Goal: Transaction & Acquisition: Purchase product/service

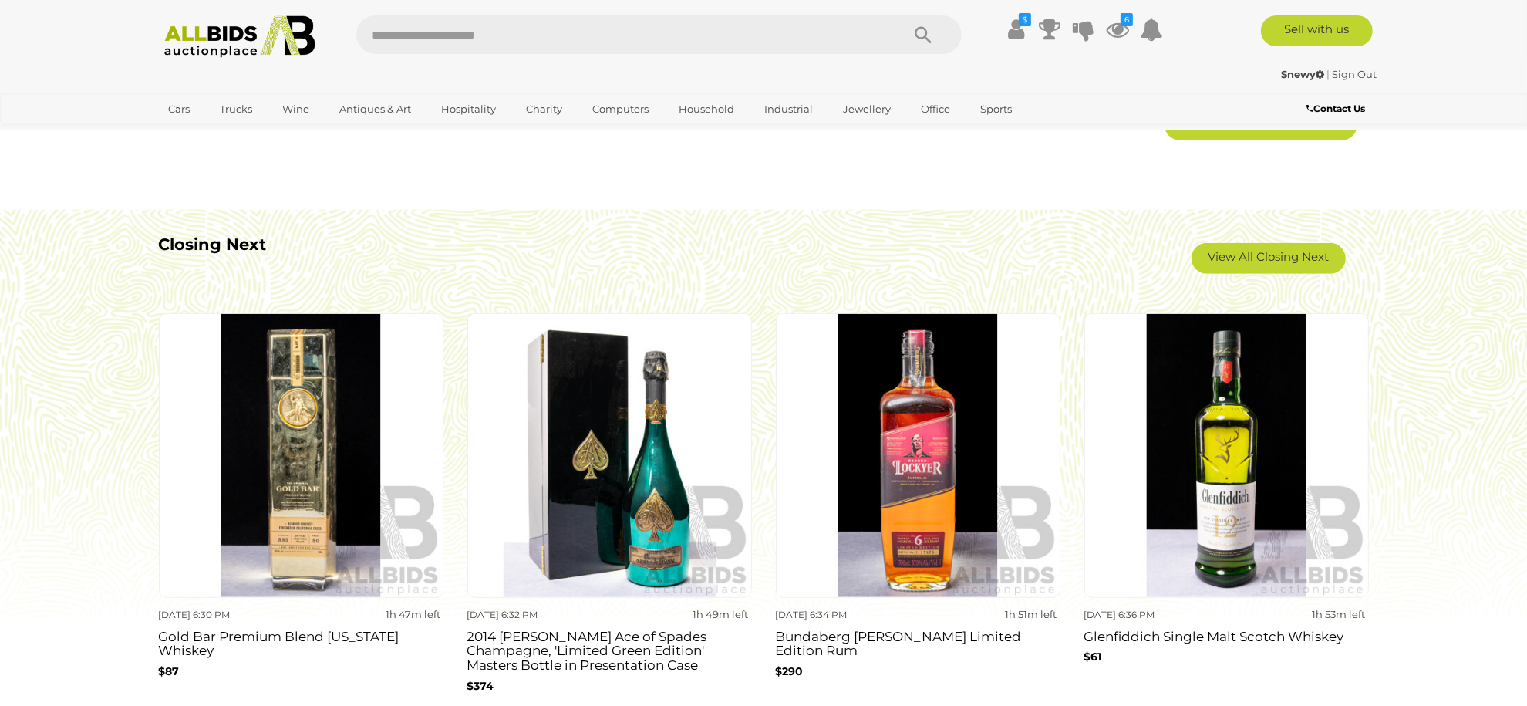
scroll to position [1439, 0]
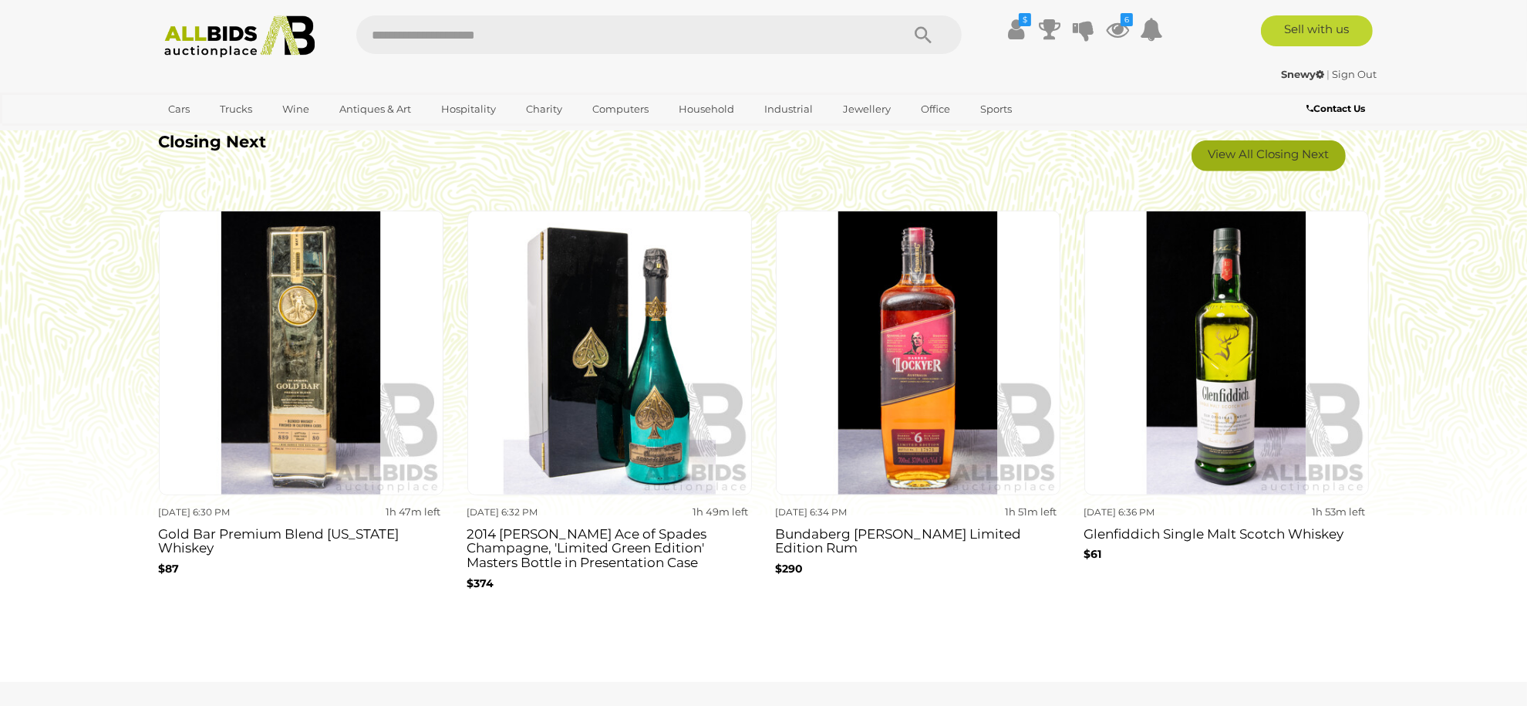
click at [1230, 165] on link "View All Closing Next" at bounding box center [1268, 155] width 154 height 31
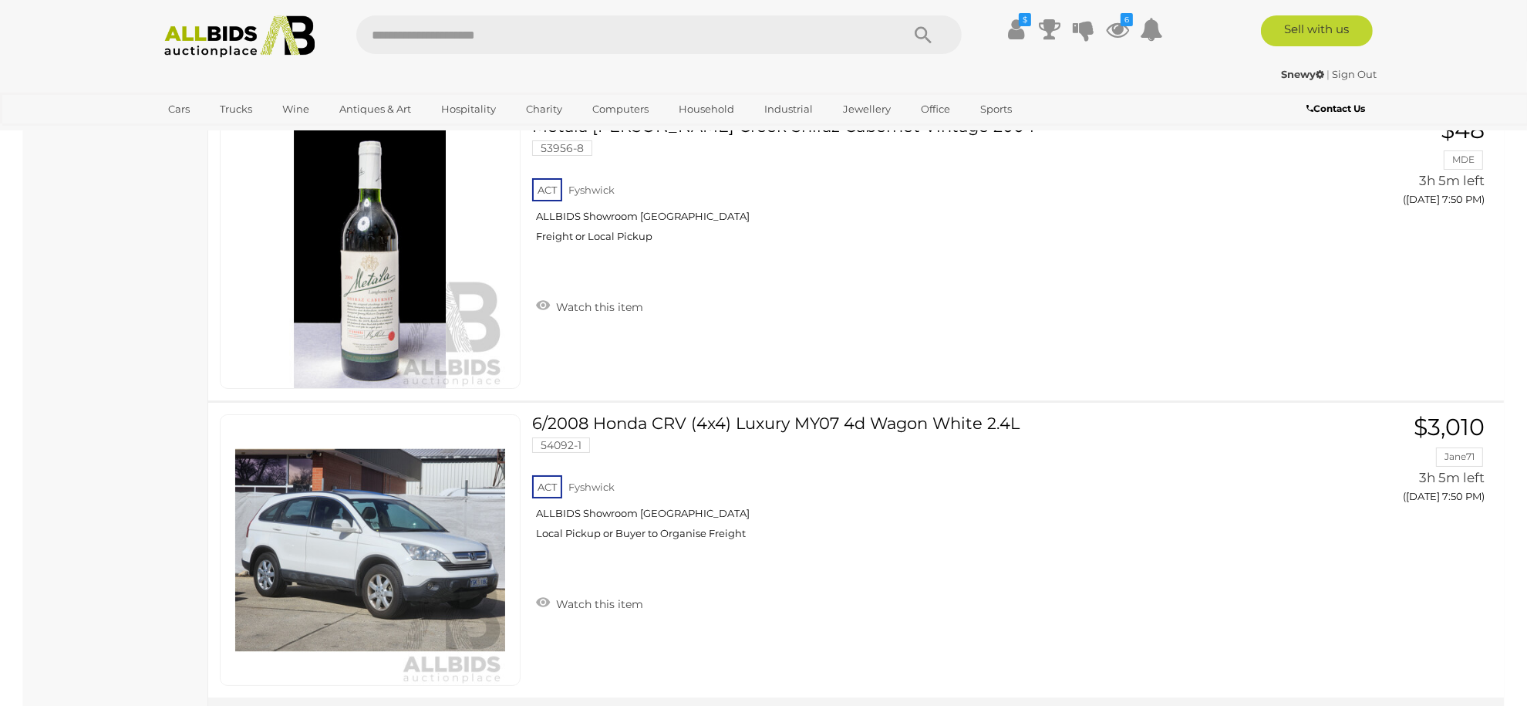
scroll to position [29200, 0]
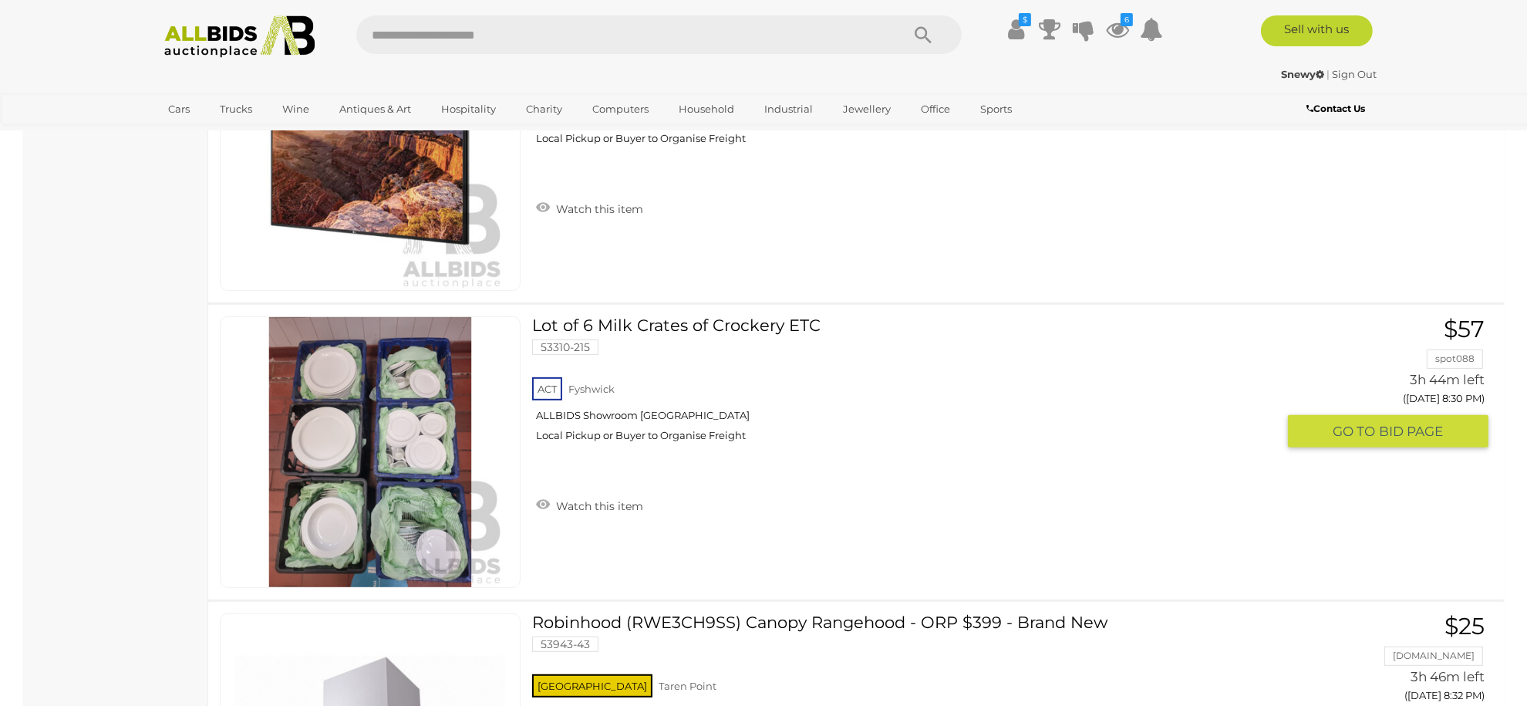
scroll to position [15374, 0]
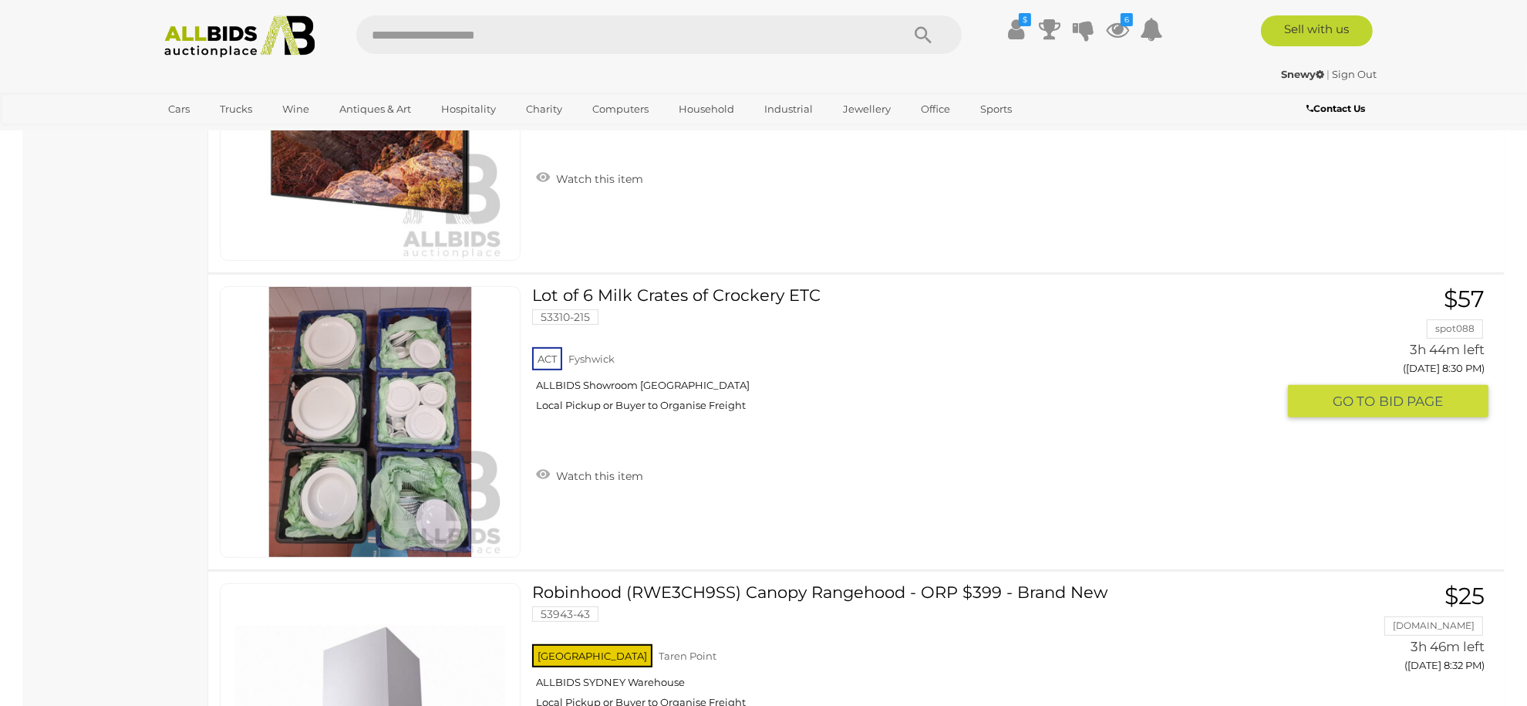
click at [426, 476] on img at bounding box center [370, 422] width 270 height 270
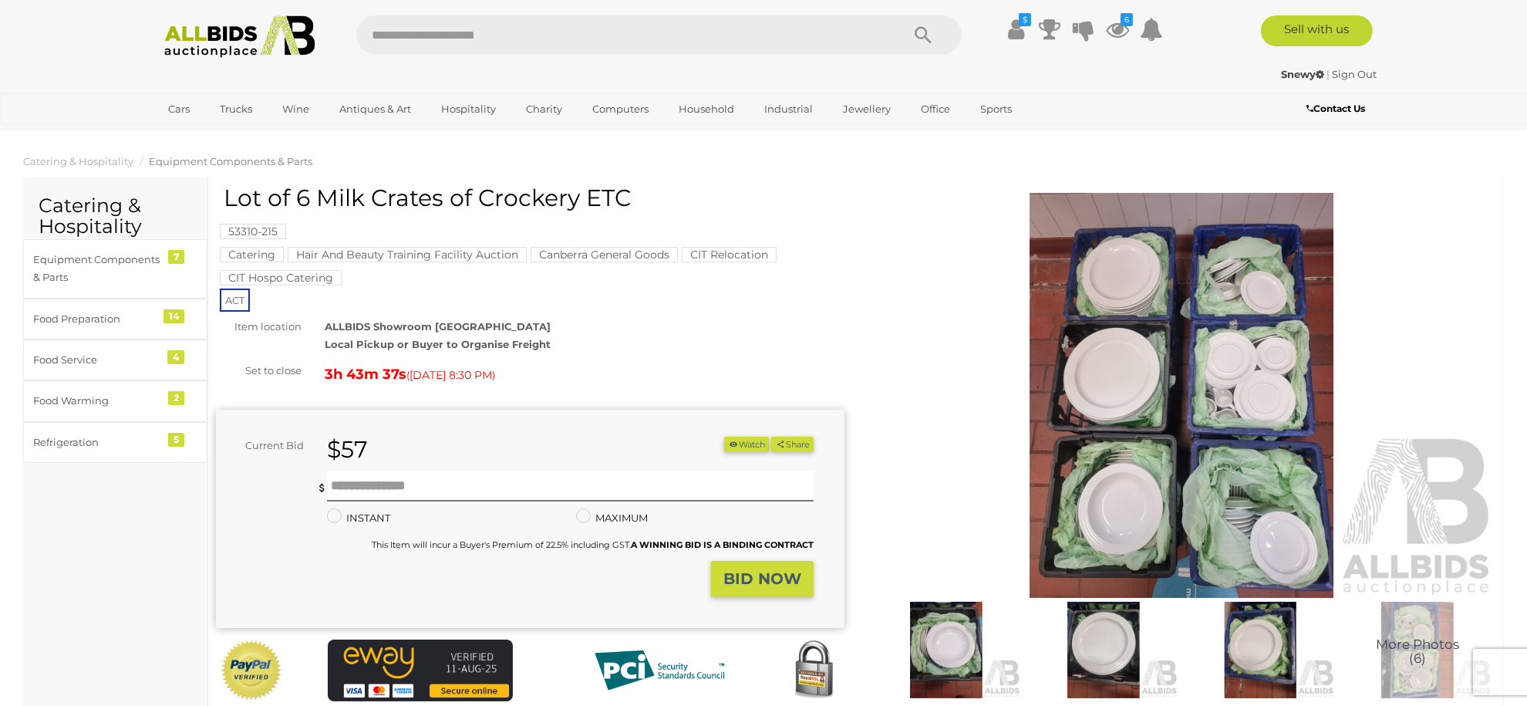
click at [1182, 426] on img at bounding box center [1182, 395] width 628 height 405
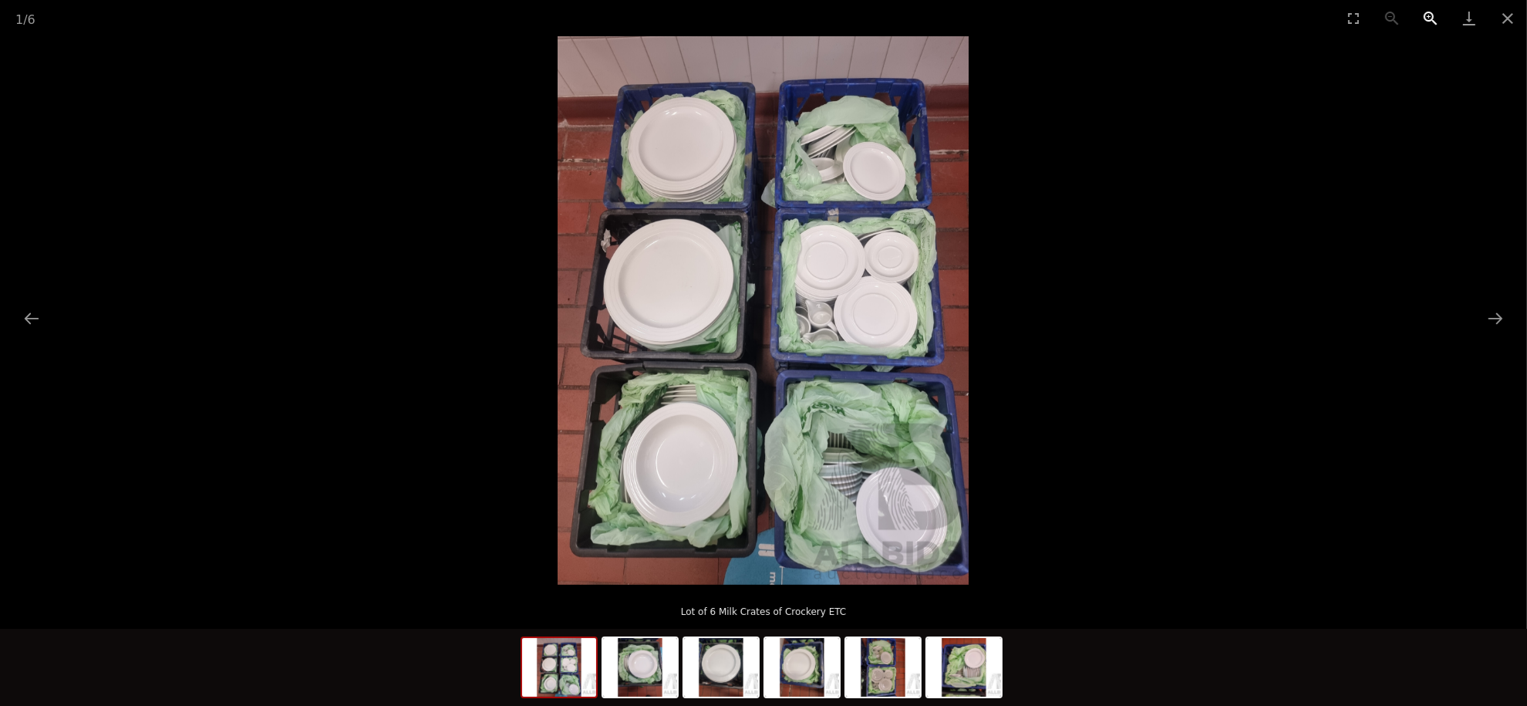
click at [1425, 15] on button "Zoom in" at bounding box center [1430, 18] width 39 height 36
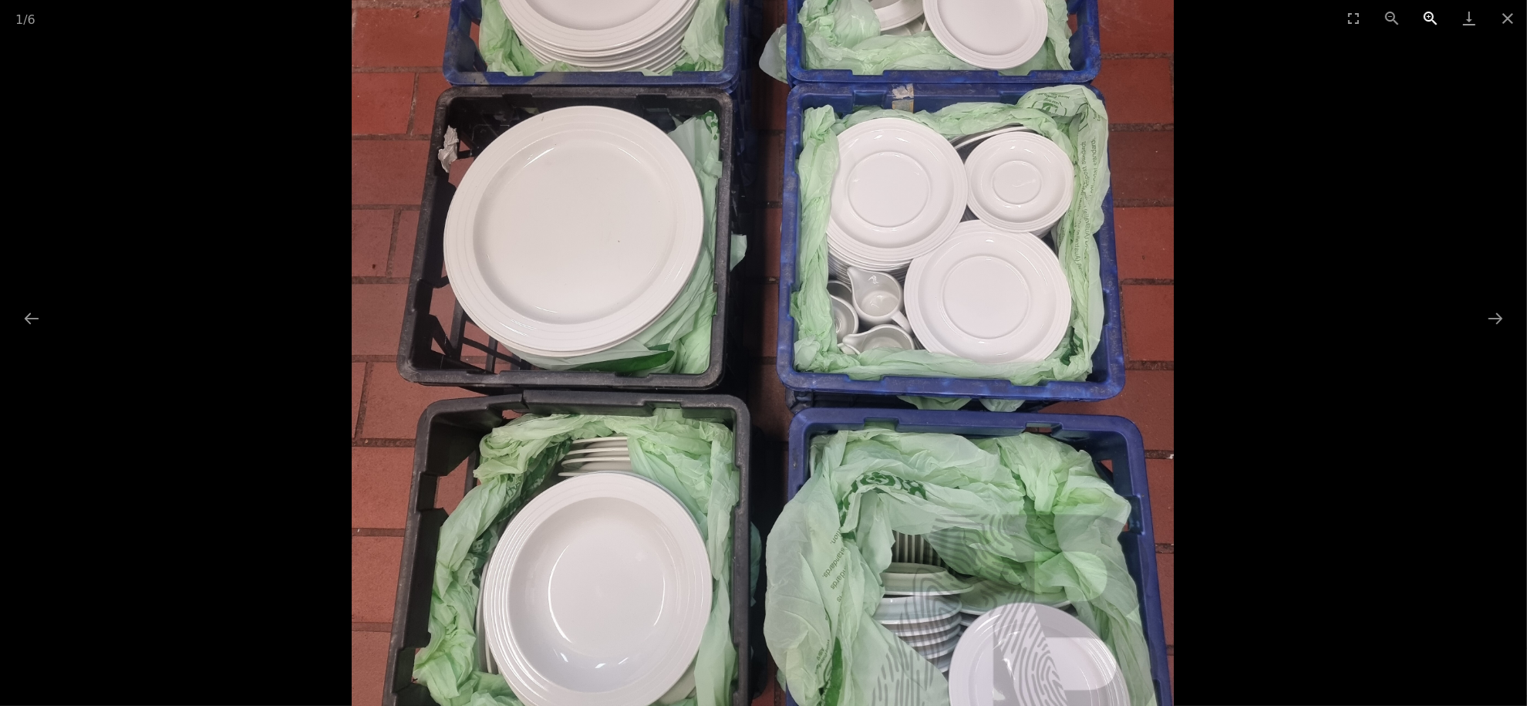
click at [1425, 15] on button "Zoom in" at bounding box center [1430, 18] width 39 height 36
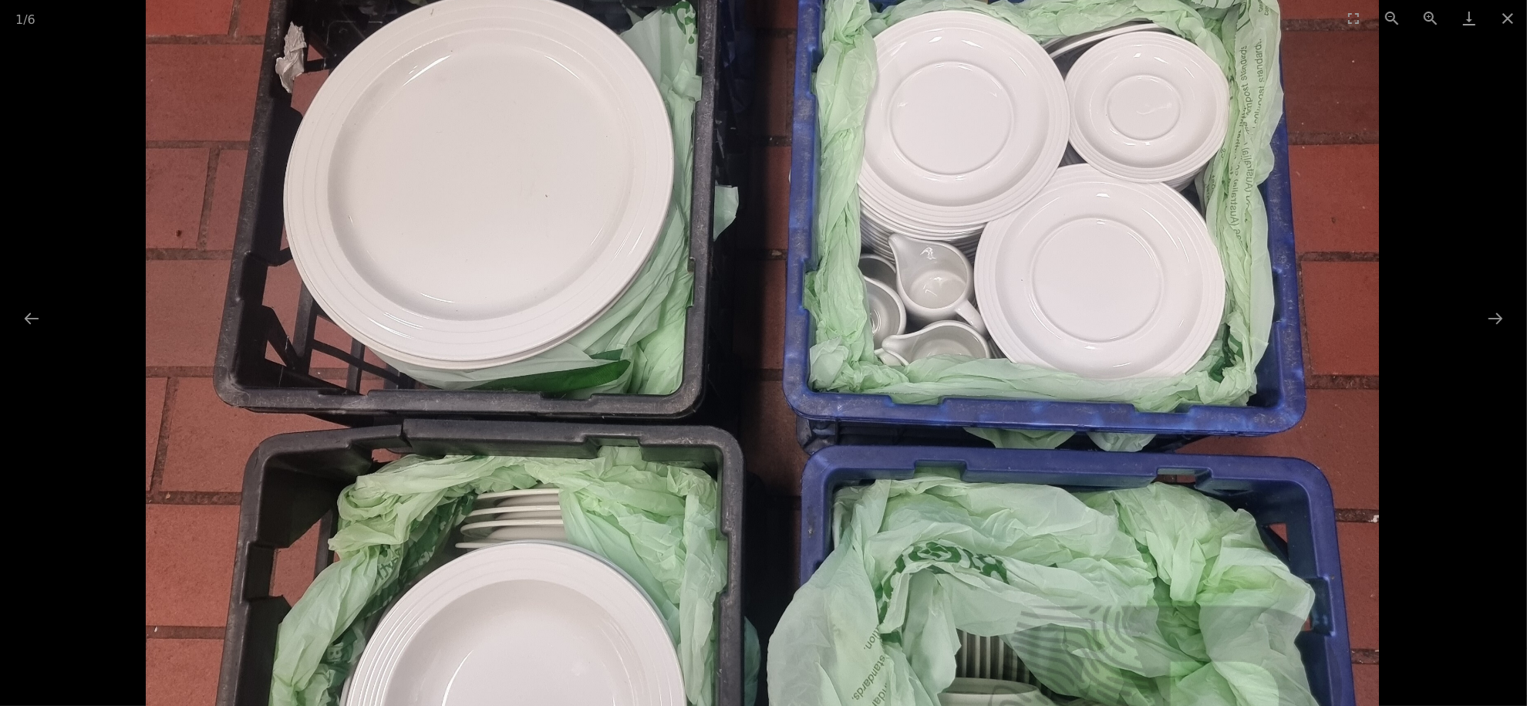
drag, startPoint x: 966, startPoint y: 338, endPoint x: 872, endPoint y: 234, distance: 140.3
click at [876, 240] on img at bounding box center [763, 267] width 1234 height 1645
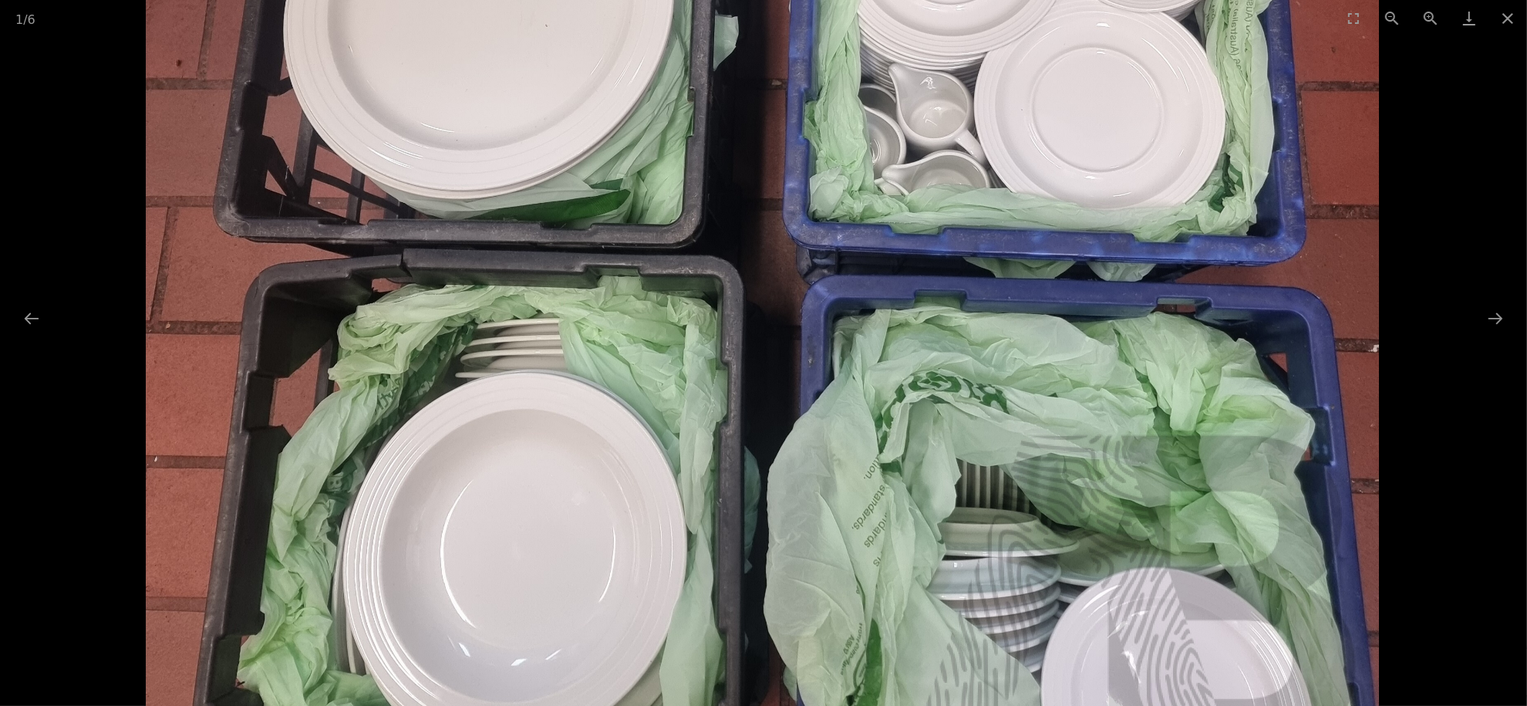
drag, startPoint x: 864, startPoint y: 411, endPoint x: 864, endPoint y: 342, distance: 69.4
click at [864, 349] on img at bounding box center [763, 96] width 1234 height 1645
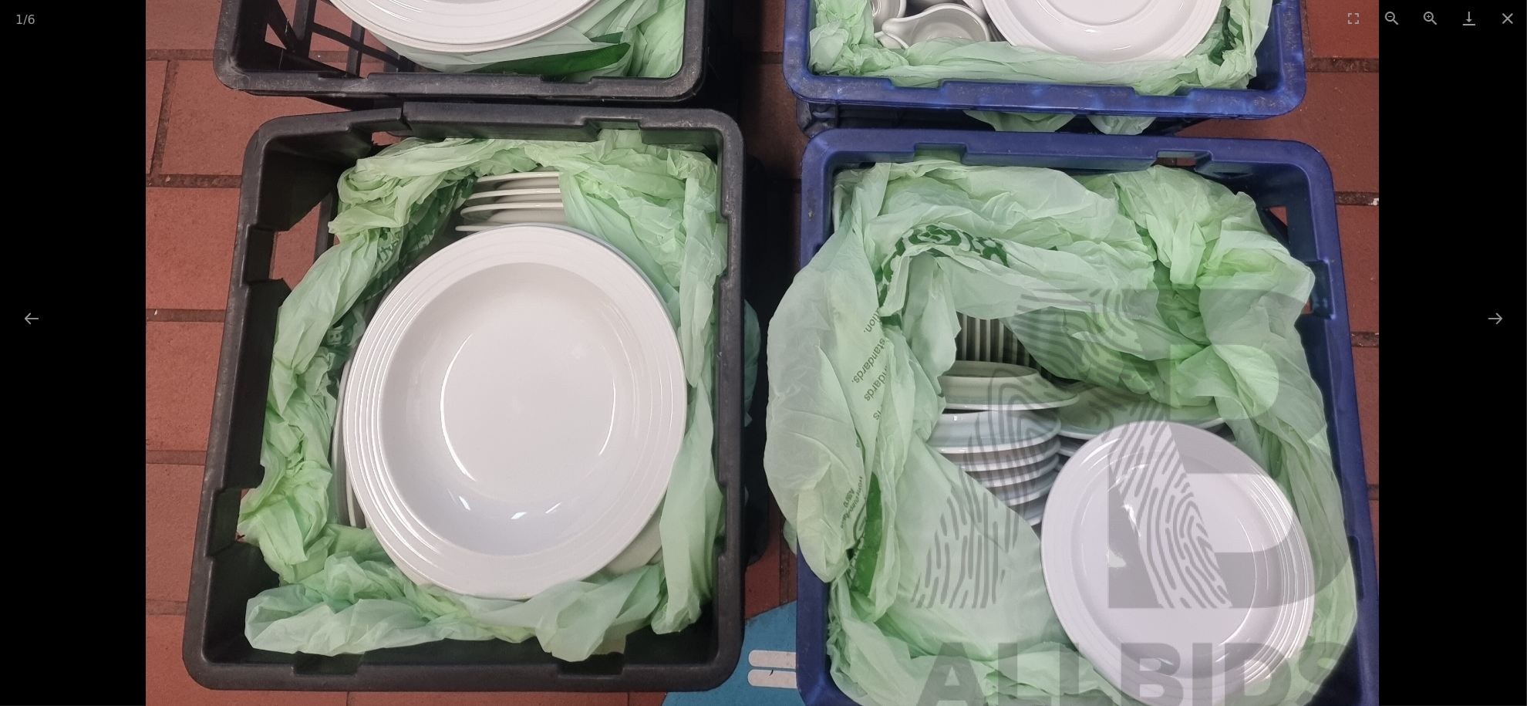
drag, startPoint x: 956, startPoint y: 420, endPoint x: 953, endPoint y: 353, distance: 67.2
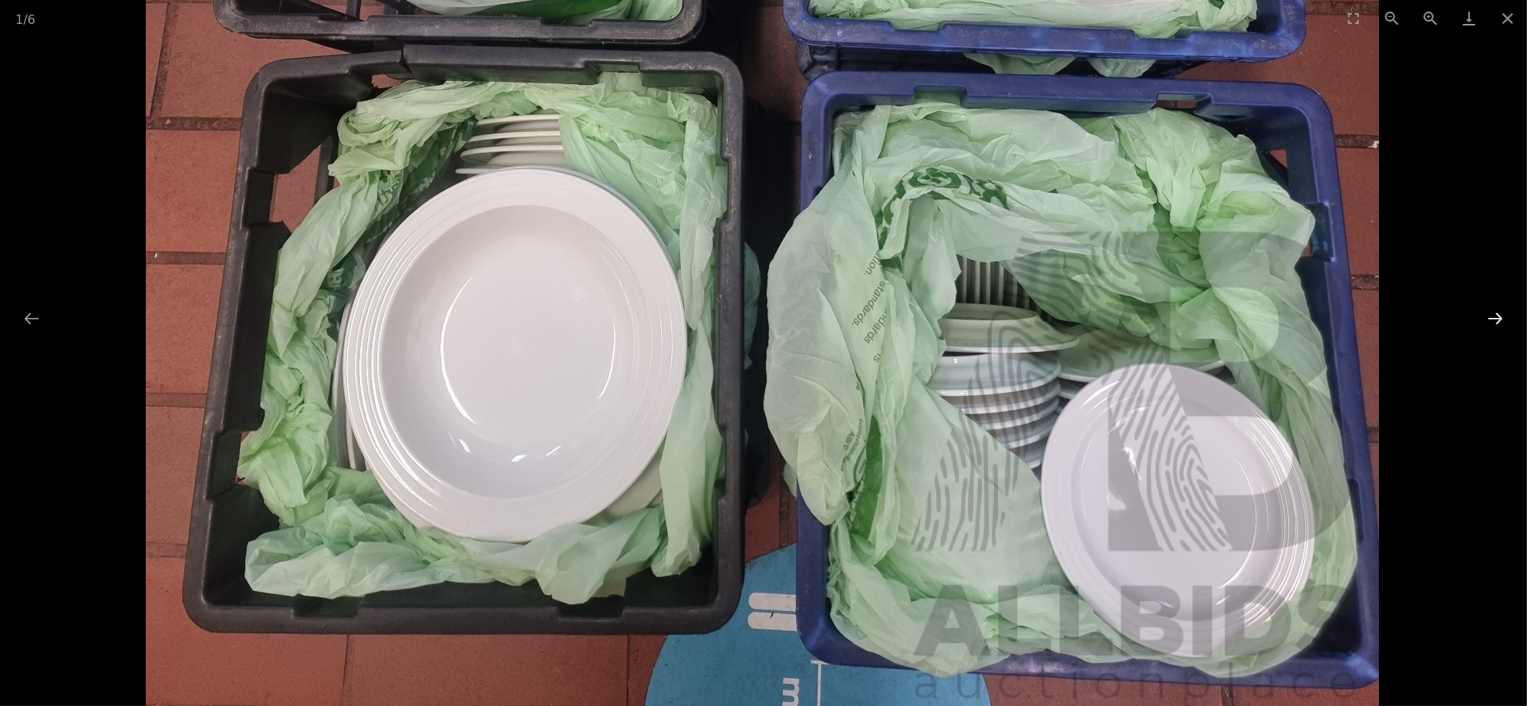
click at [1492, 315] on button "Next slide" at bounding box center [1495, 318] width 32 height 30
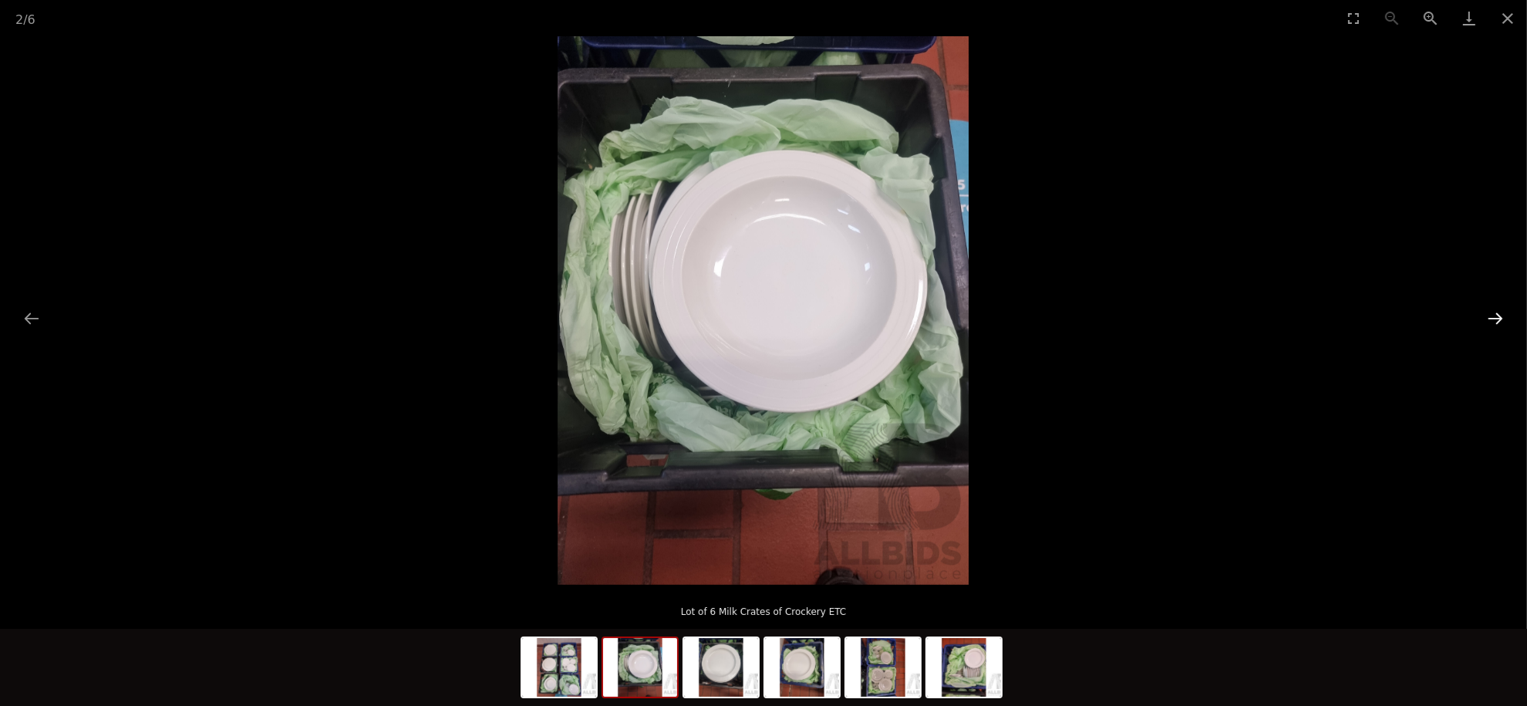
click at [1492, 315] on button "Next slide" at bounding box center [1495, 318] width 32 height 30
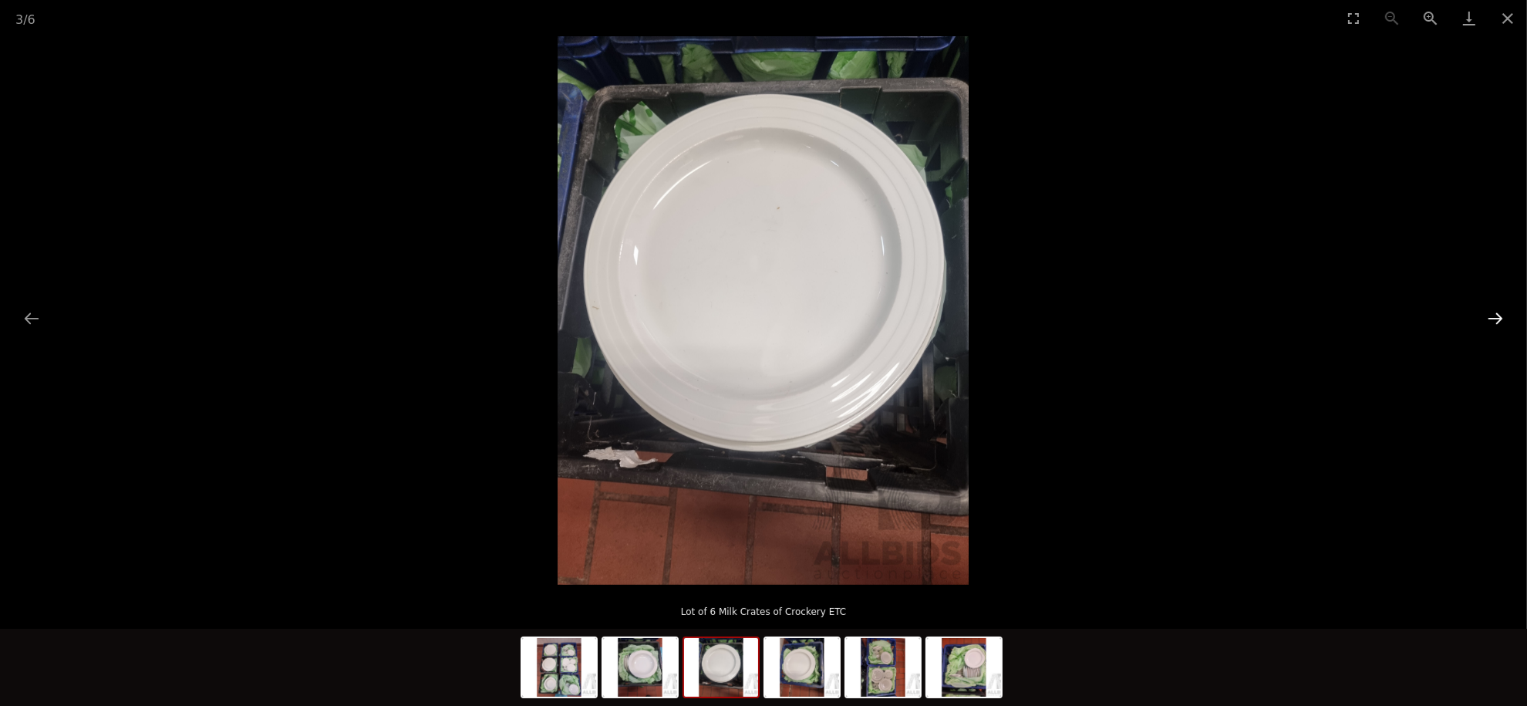
click at [1492, 315] on button "Next slide" at bounding box center [1495, 318] width 32 height 30
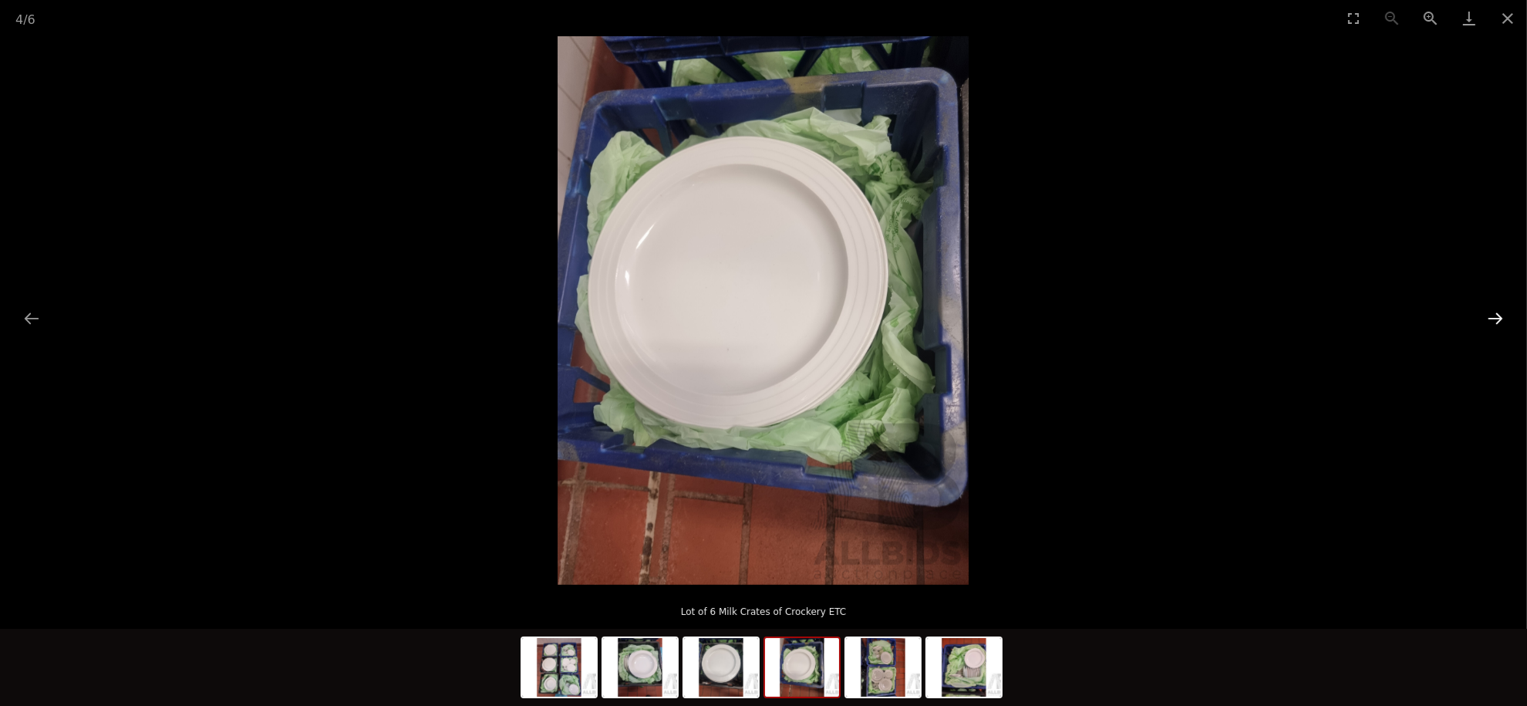
click at [1492, 315] on button "Next slide" at bounding box center [1495, 318] width 32 height 30
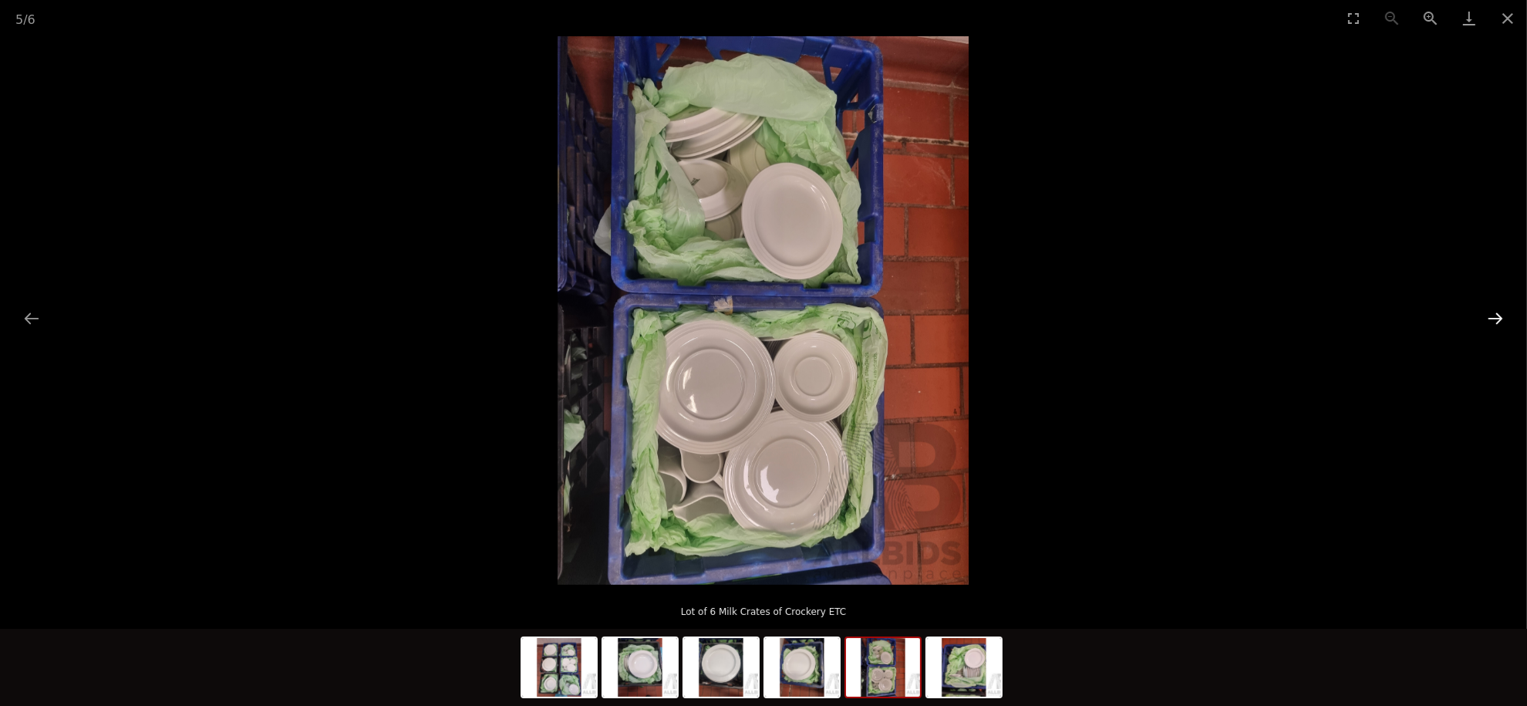
click at [1492, 315] on button "Next slide" at bounding box center [1495, 318] width 32 height 30
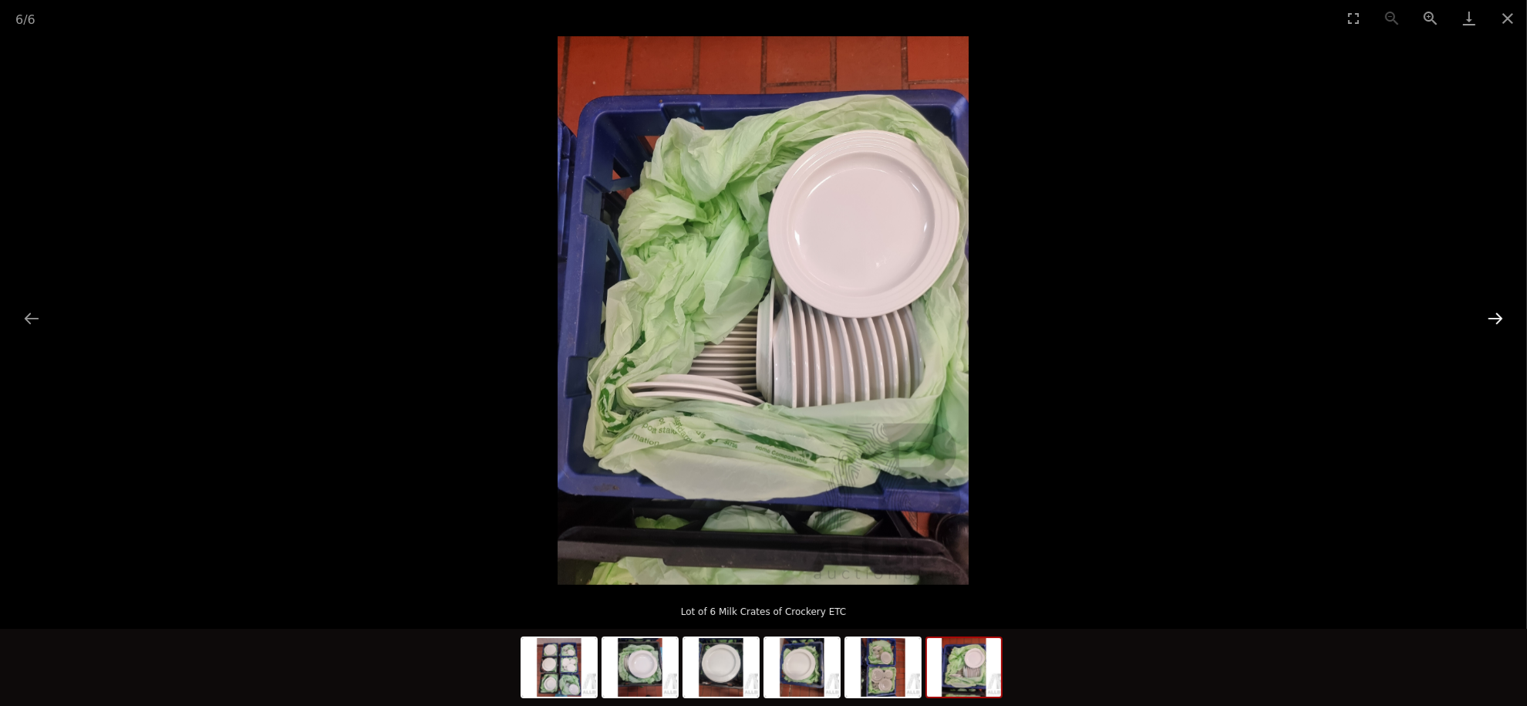
click at [1492, 315] on button "Next slide" at bounding box center [1495, 318] width 32 height 30
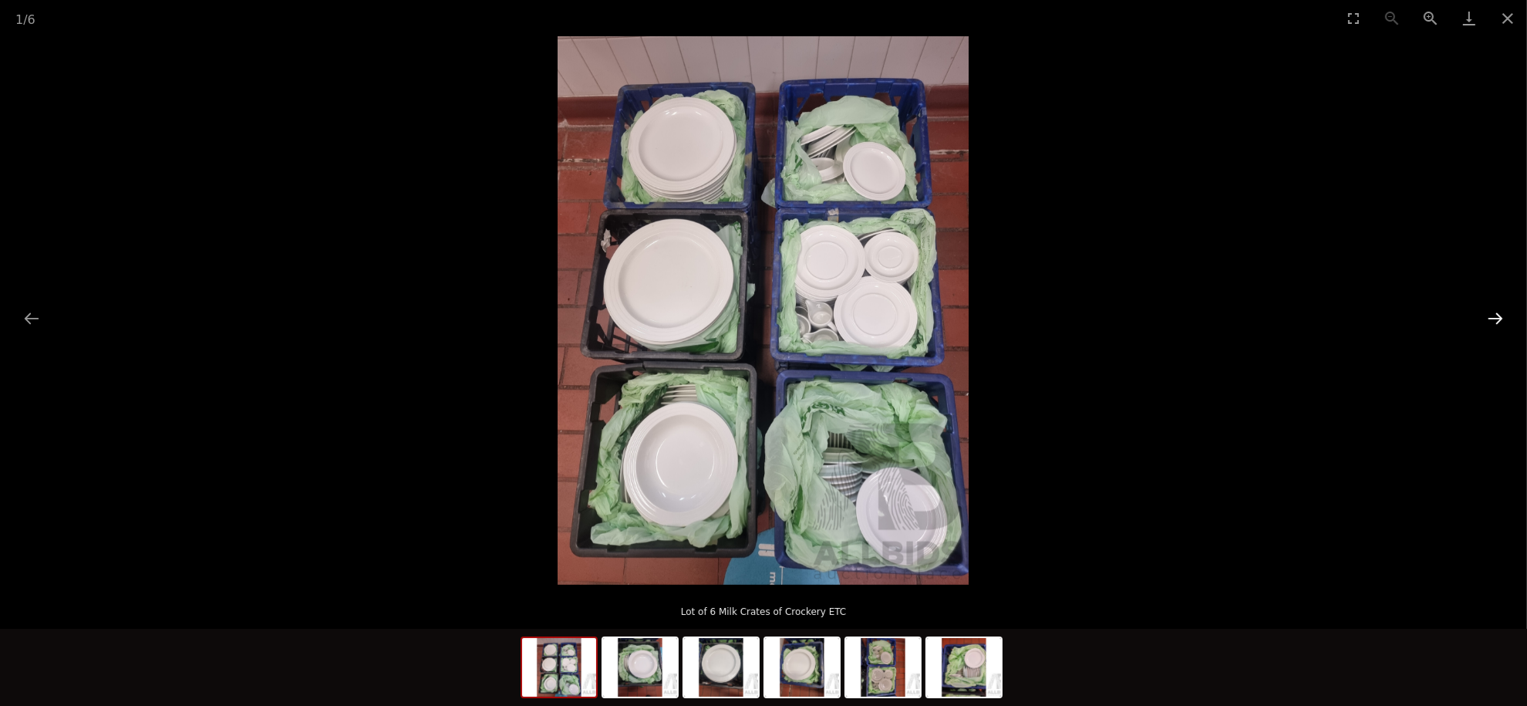
click at [1492, 315] on button "Next slide" at bounding box center [1495, 318] width 32 height 30
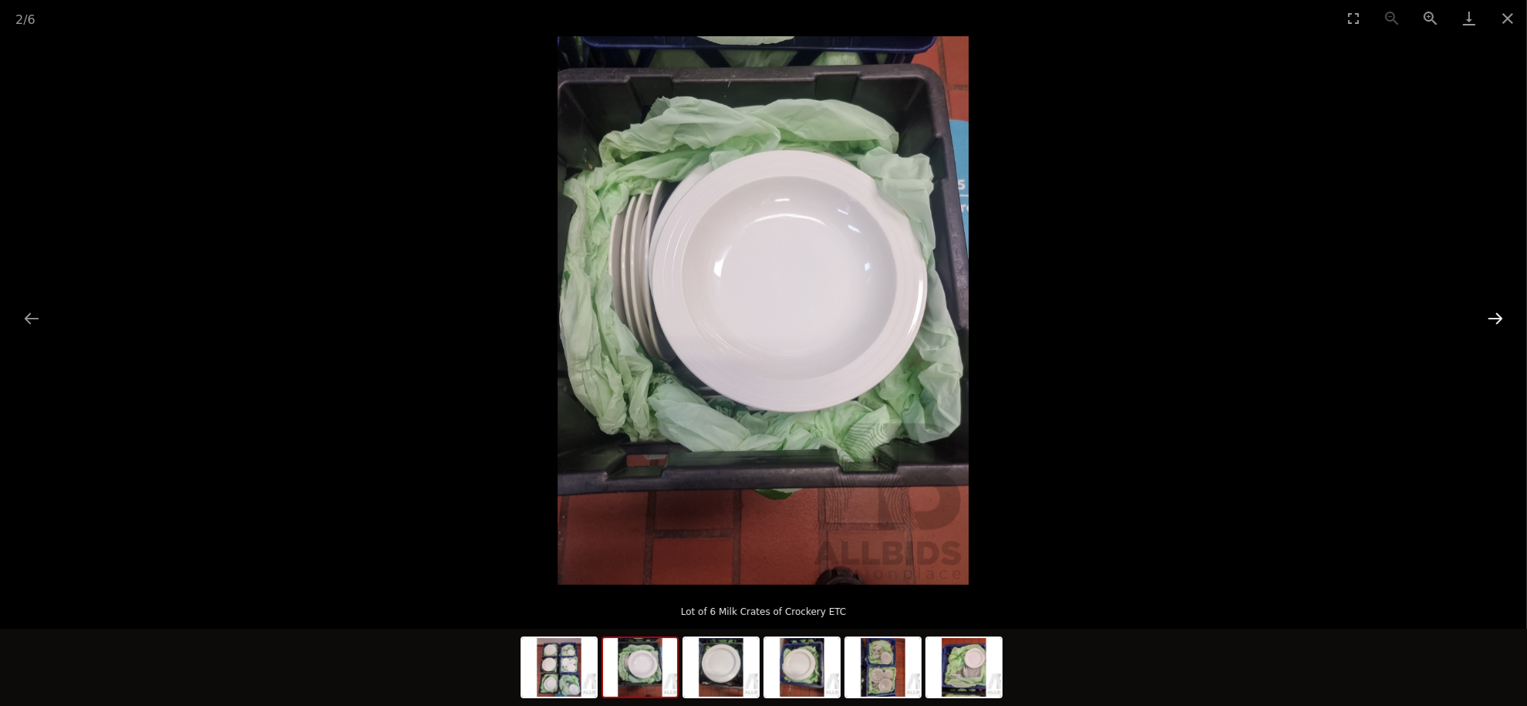
click at [1492, 315] on button "Next slide" at bounding box center [1495, 318] width 32 height 30
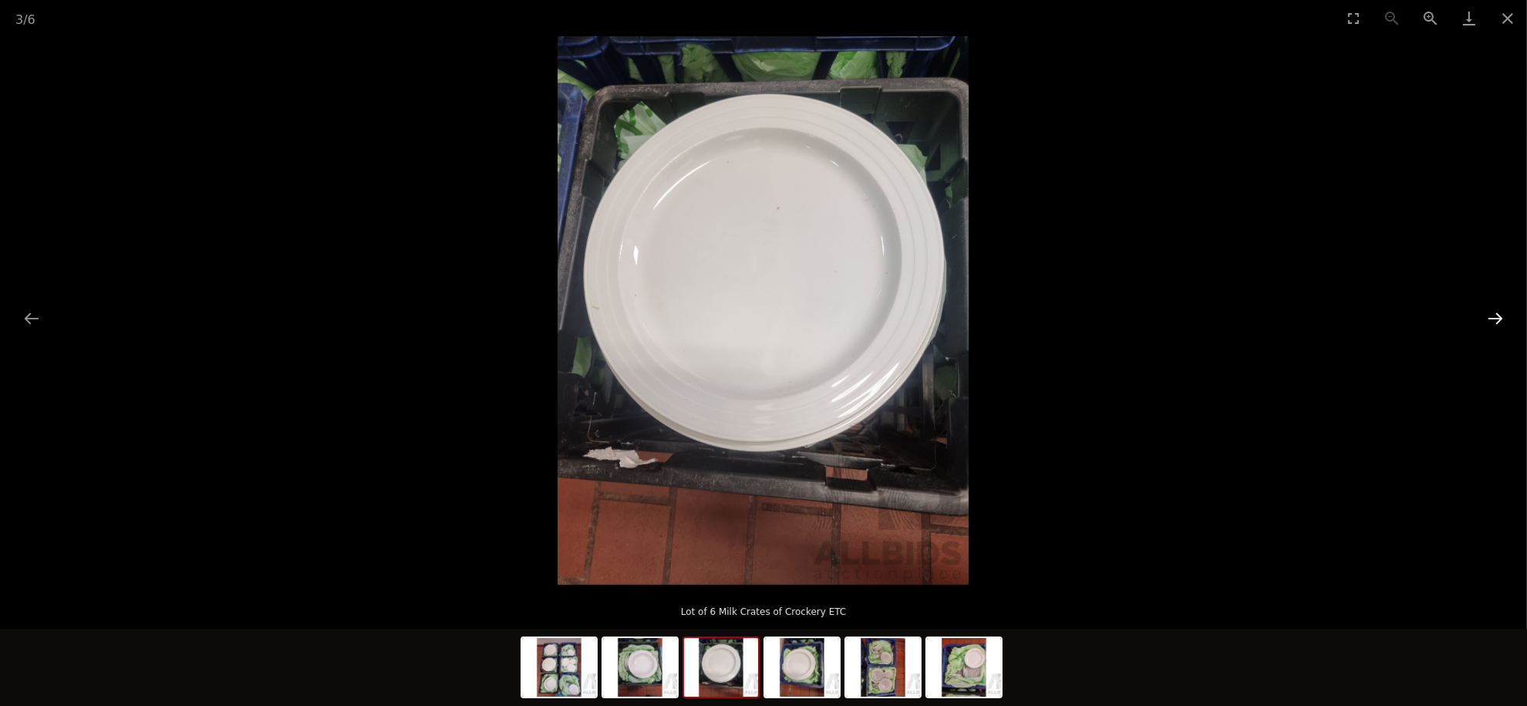
click at [1492, 315] on button "Next slide" at bounding box center [1495, 318] width 32 height 30
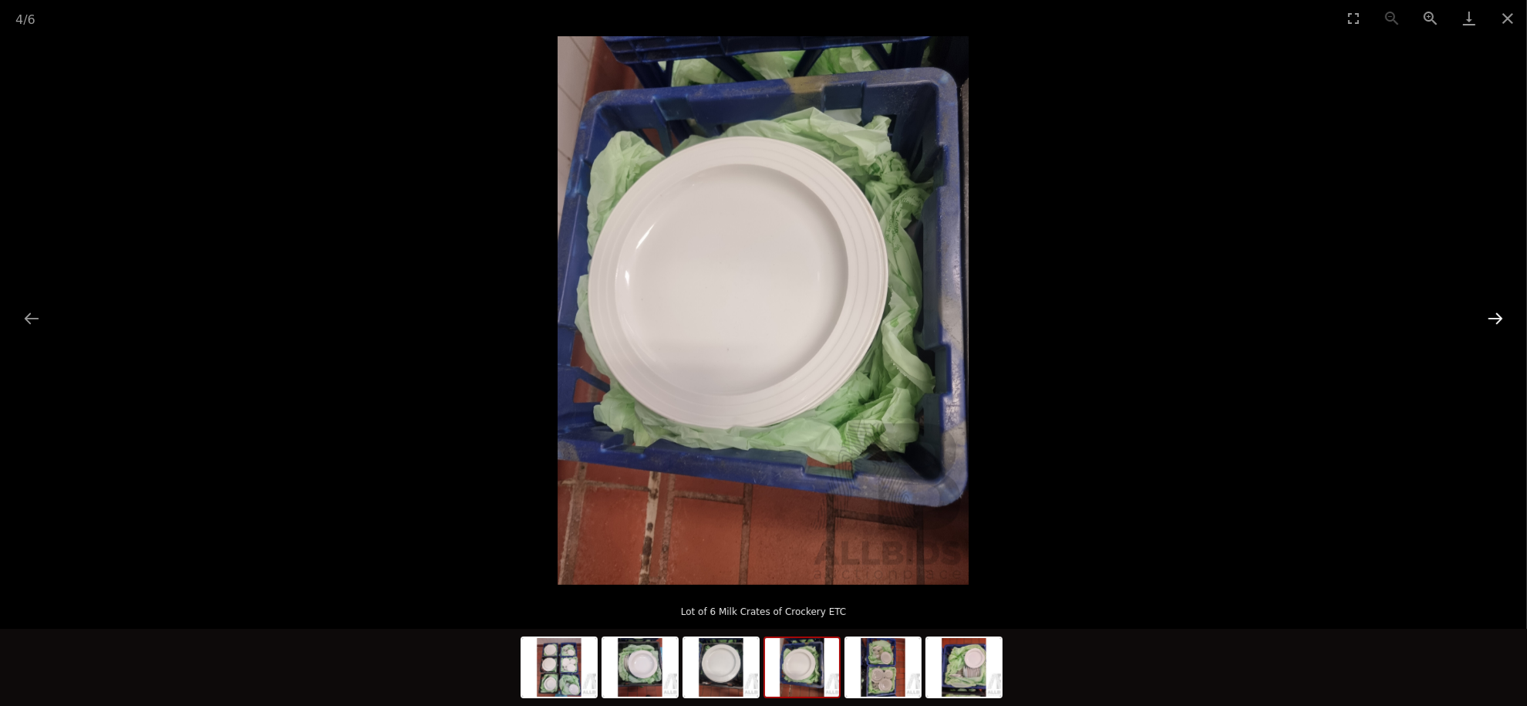
click at [1492, 315] on button "Next slide" at bounding box center [1495, 318] width 32 height 30
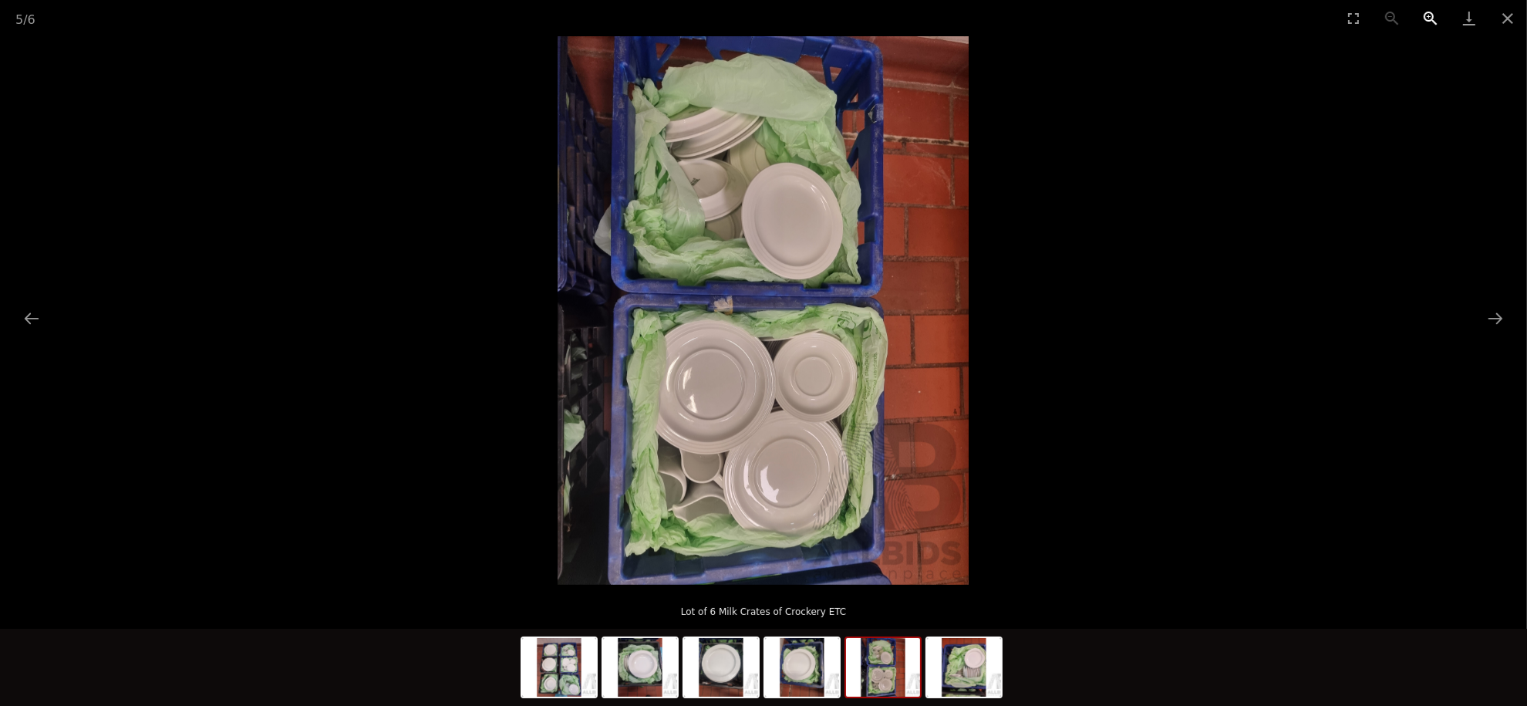
click at [1424, 20] on button "Zoom in" at bounding box center [1430, 18] width 39 height 36
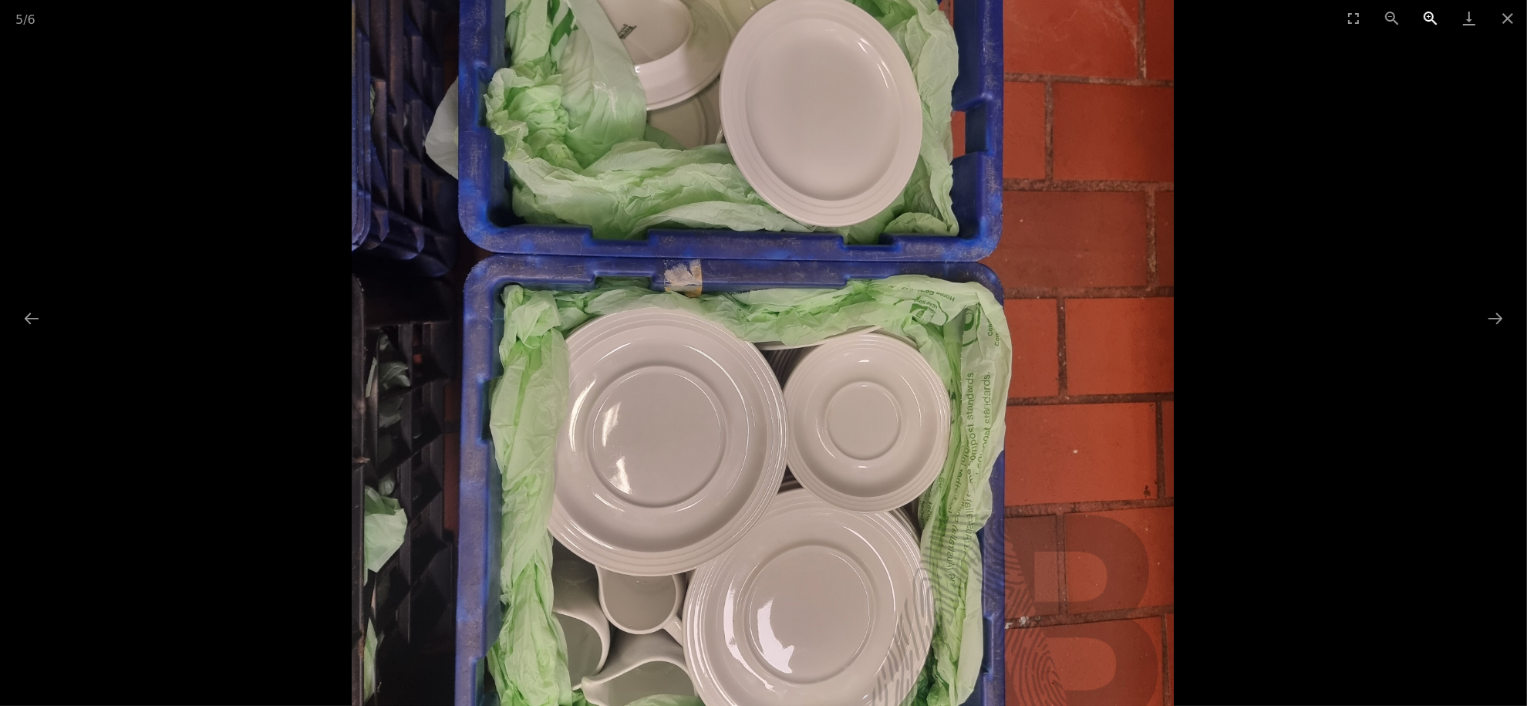
click at [1424, 20] on button "Zoom in" at bounding box center [1430, 18] width 39 height 36
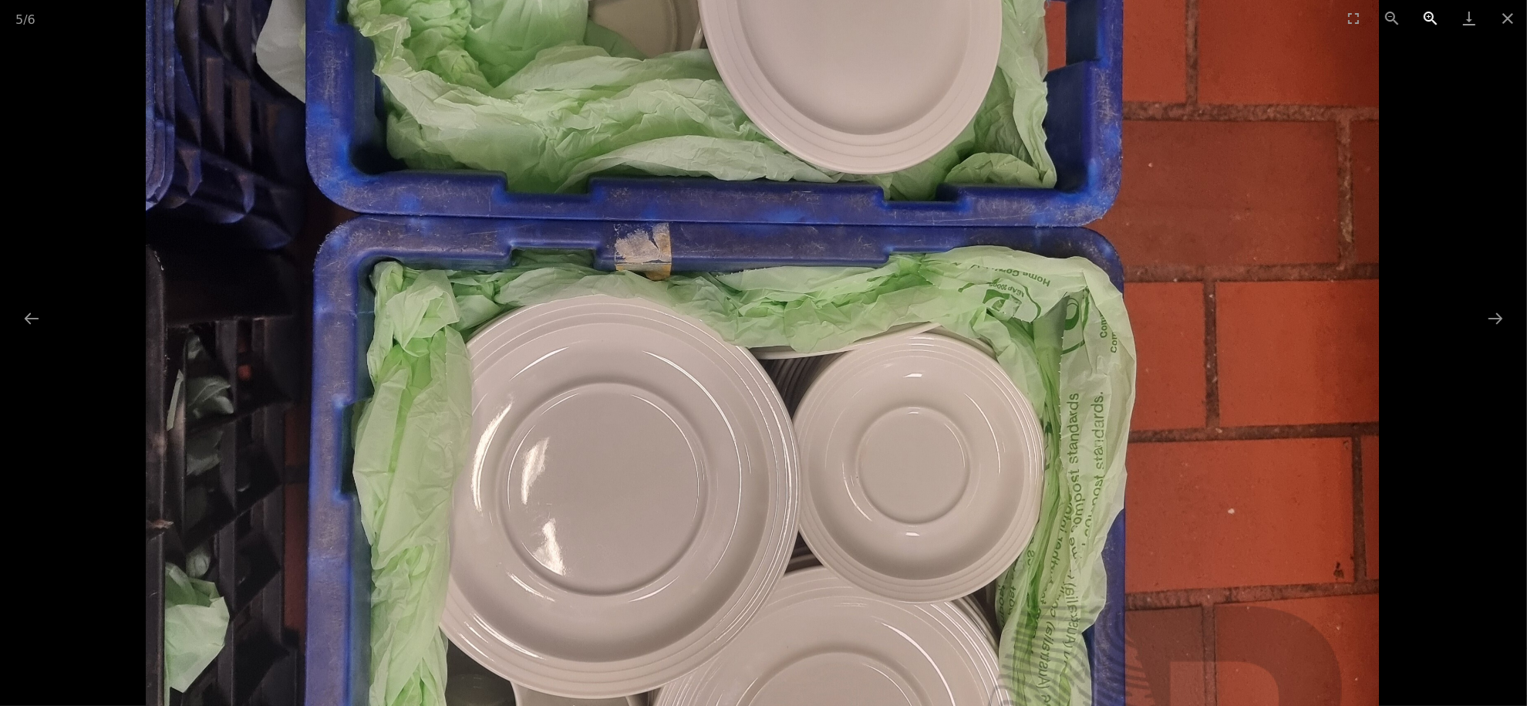
click at [1424, 20] on button "Zoom in" at bounding box center [1430, 18] width 39 height 36
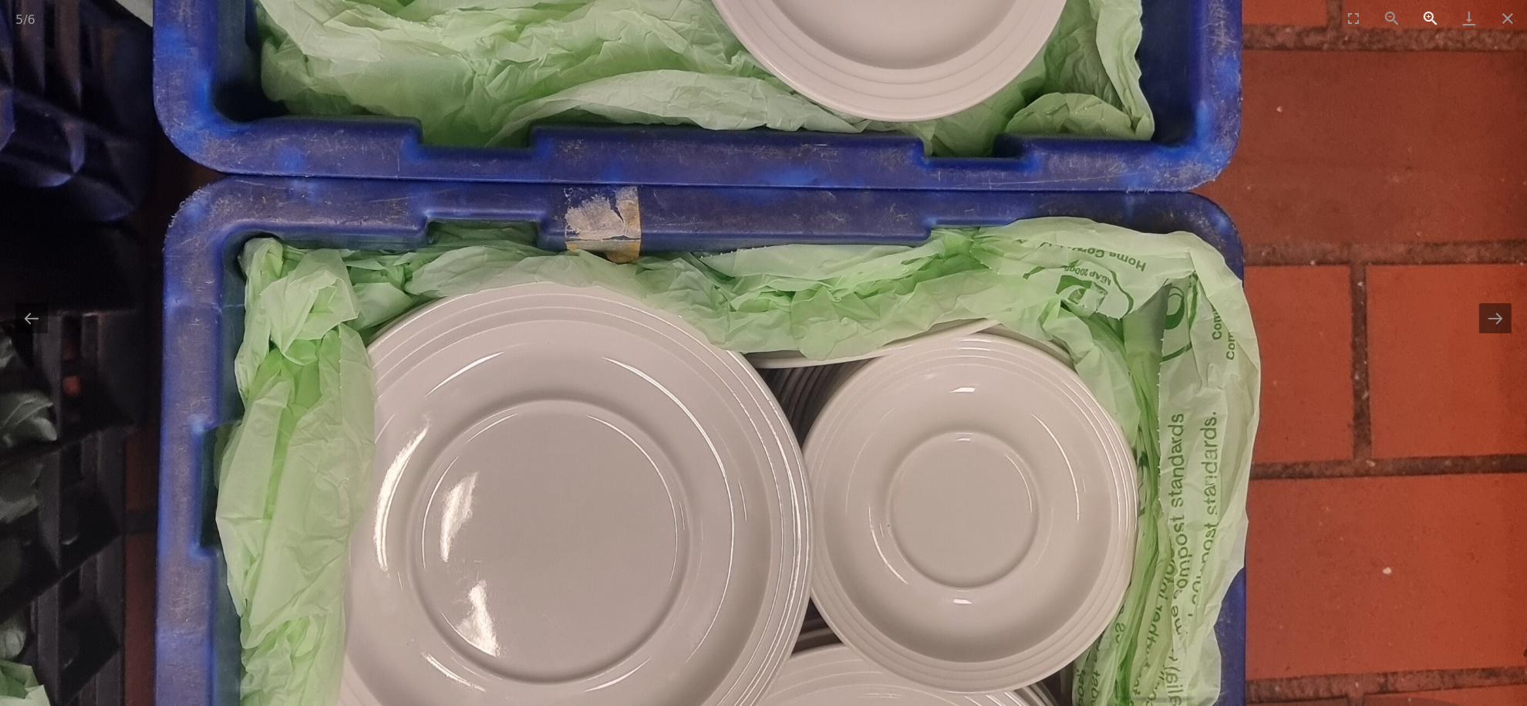
click at [1424, 20] on button "Zoom in" at bounding box center [1430, 18] width 39 height 36
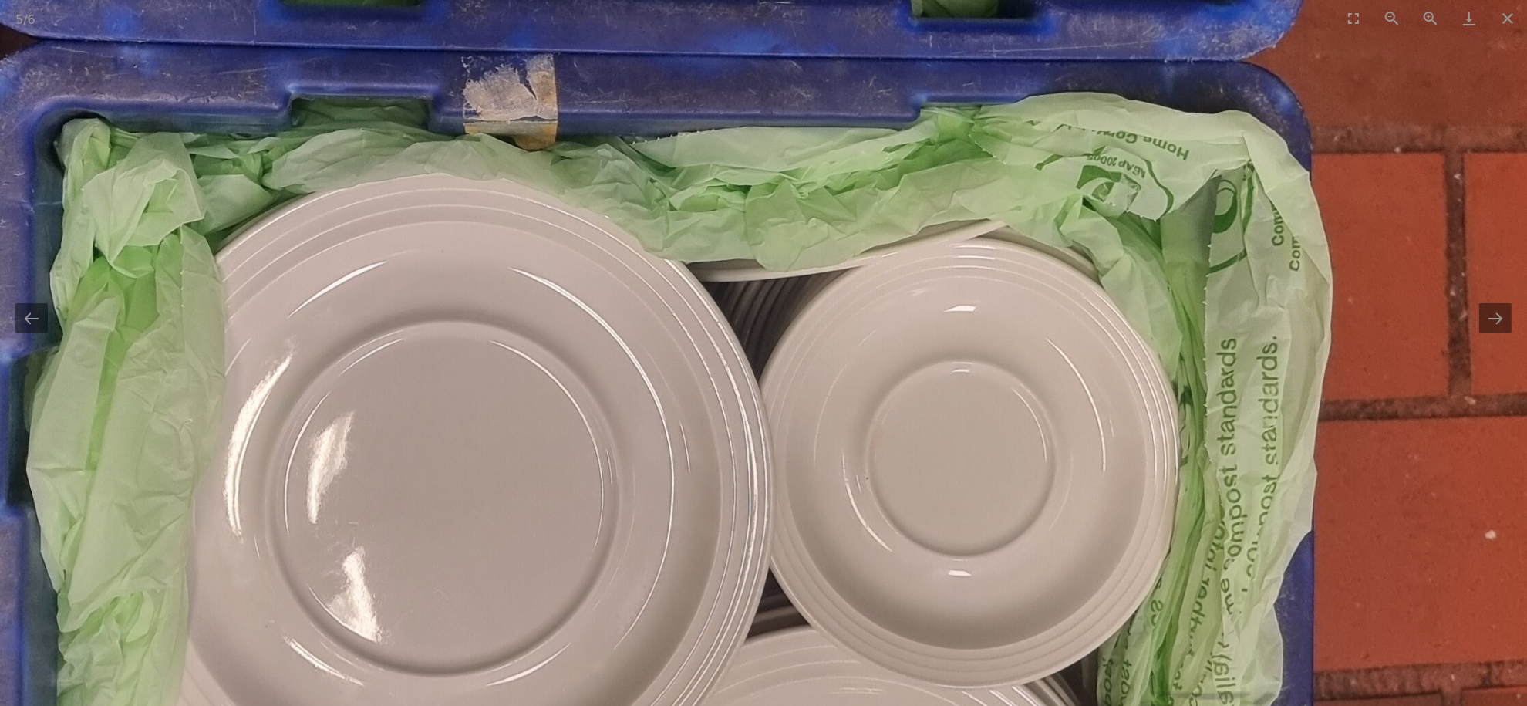
drag, startPoint x: 1050, startPoint y: 359, endPoint x: 989, endPoint y: 243, distance: 131.1
click at [992, 251] on img at bounding box center [710, 128] width 2056 height 2741
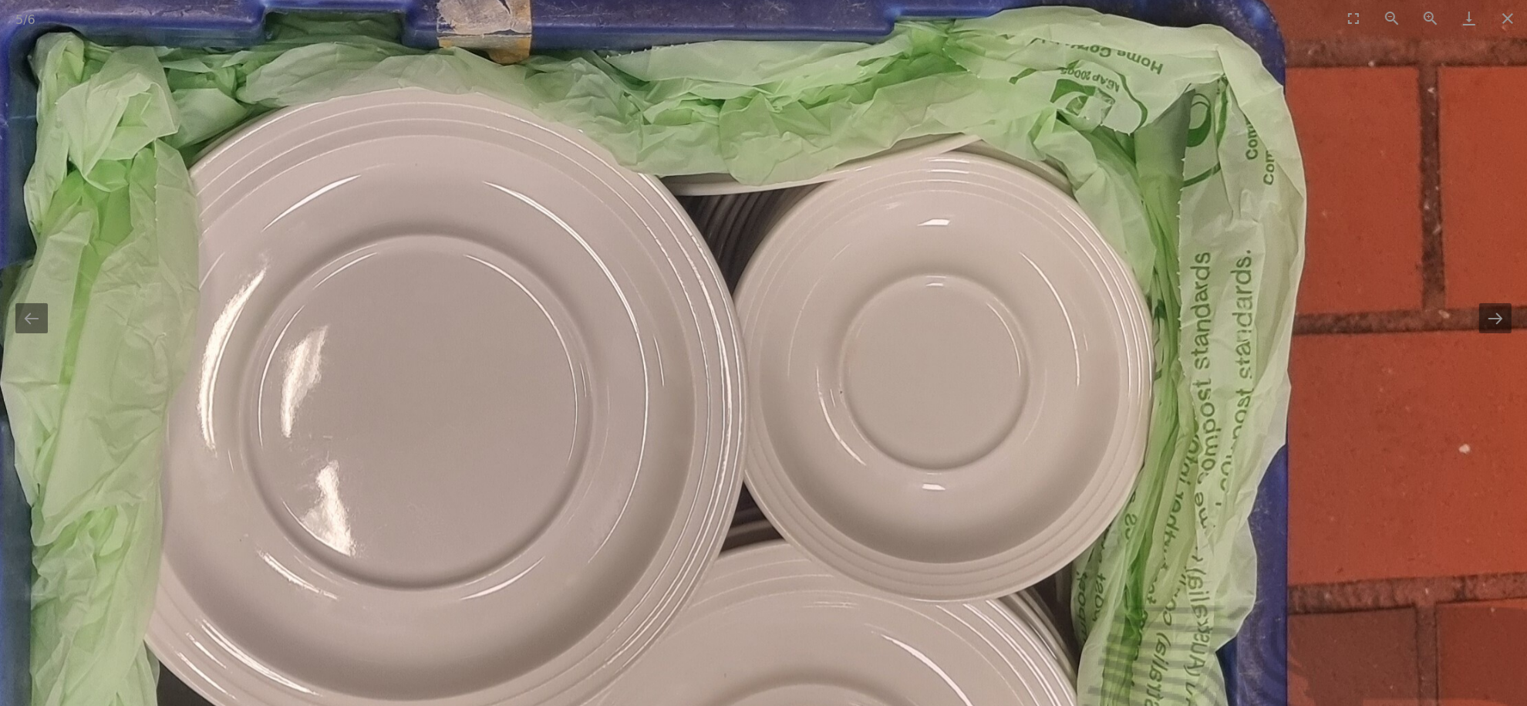
drag, startPoint x: 899, startPoint y: 288, endPoint x: 899, endPoint y: 243, distance: 44.7
click at [899, 275] on img at bounding box center [684, 41] width 2056 height 2741
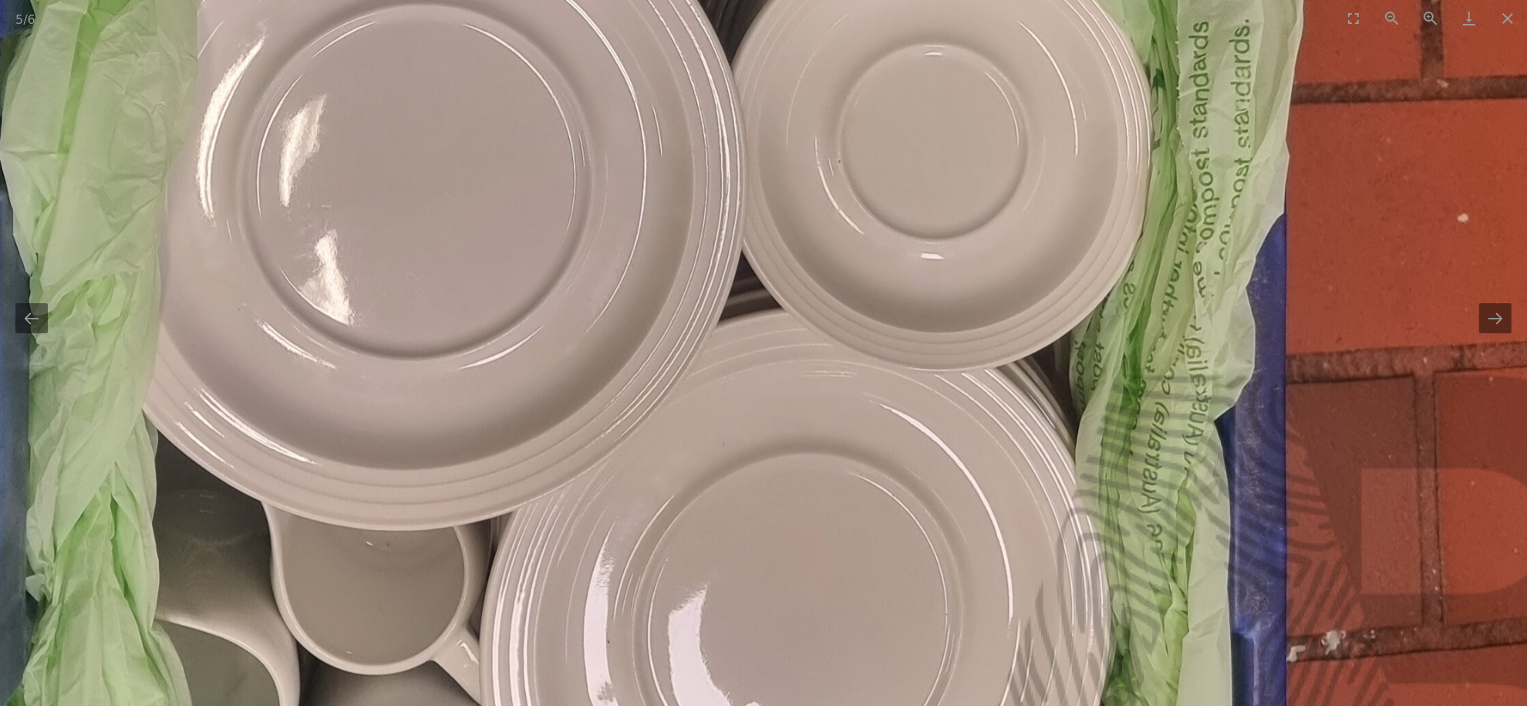
drag, startPoint x: 881, startPoint y: 321, endPoint x: 915, endPoint y: 188, distance: 136.9
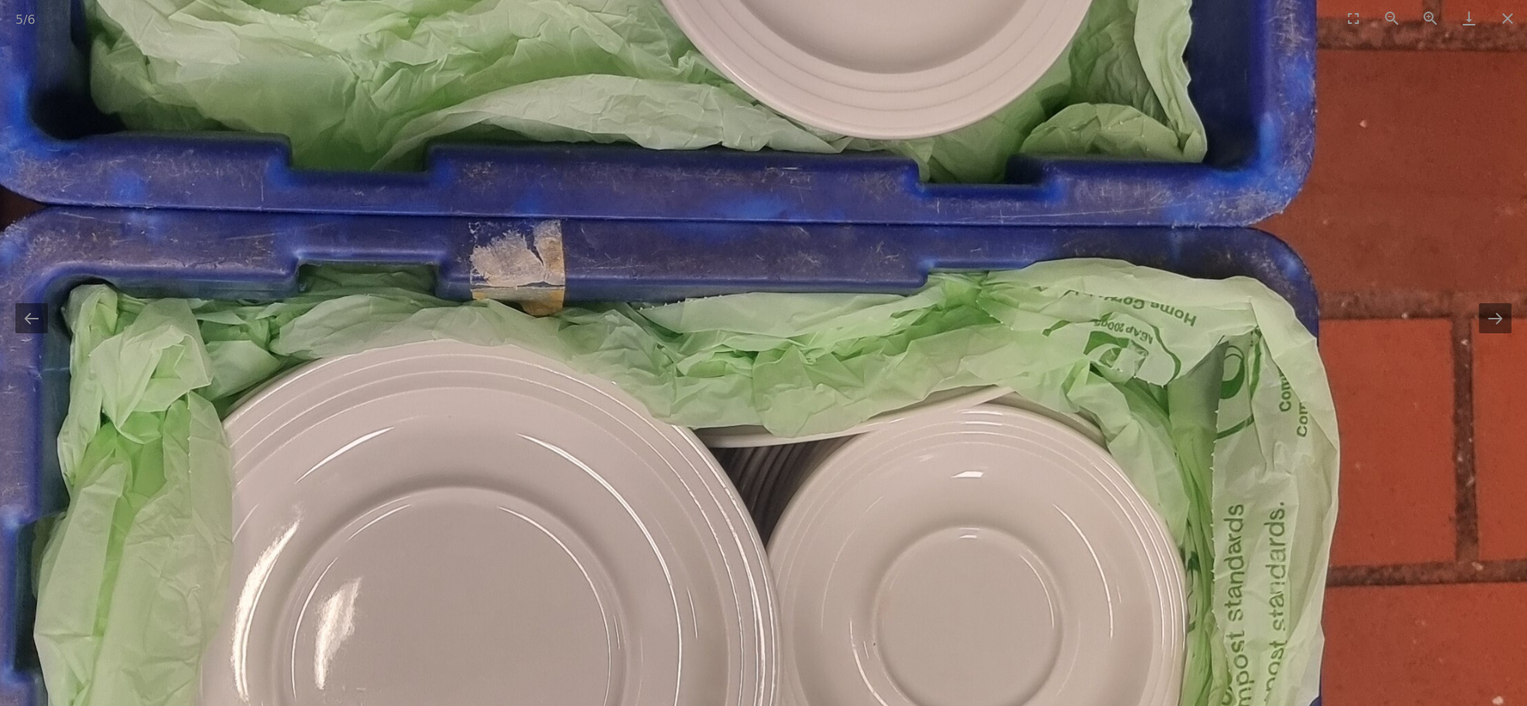
drag, startPoint x: 901, startPoint y: 335, endPoint x: 915, endPoint y: 466, distance: 131.1
click at [915, 457] on img at bounding box center [717, 293] width 2056 height 2741
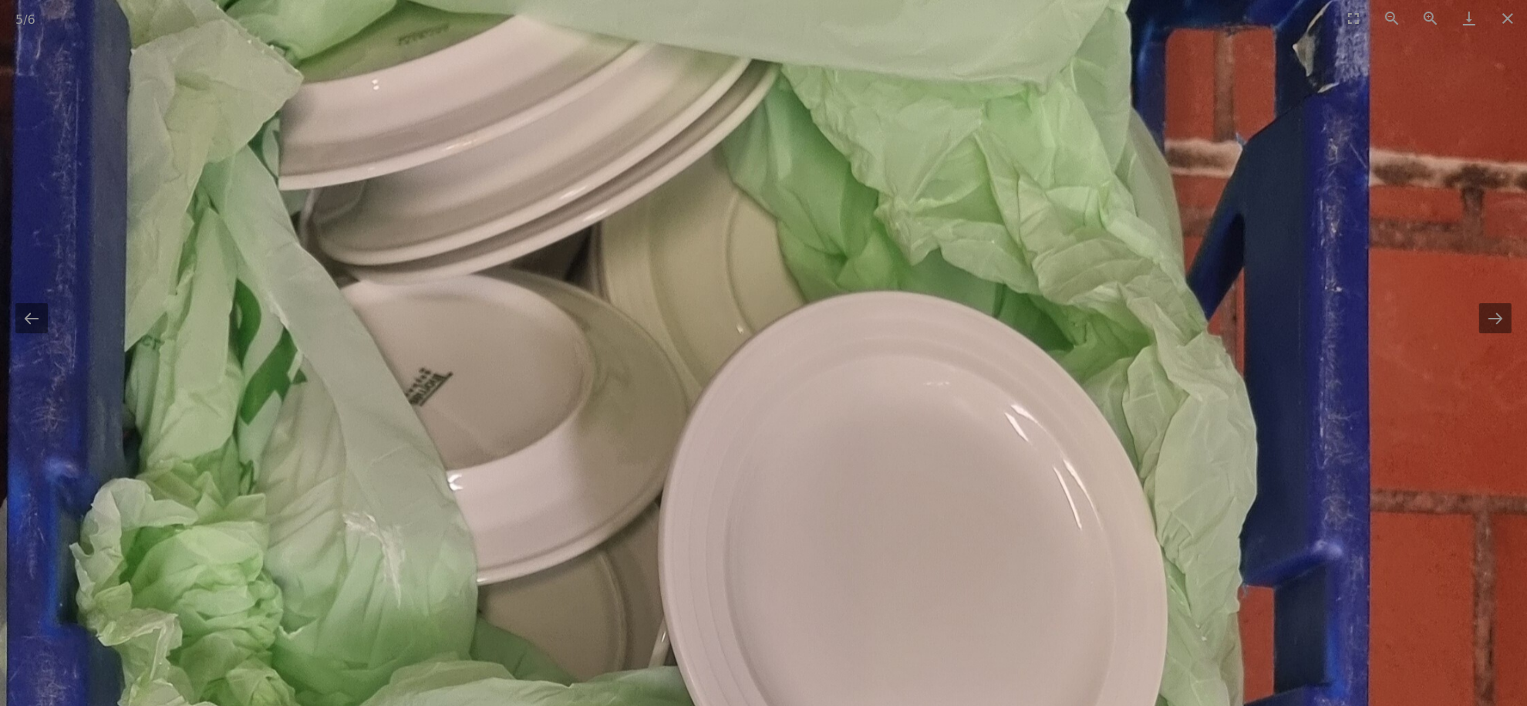
drag, startPoint x: 898, startPoint y: 415, endPoint x: 898, endPoint y: 458, distance: 43.2
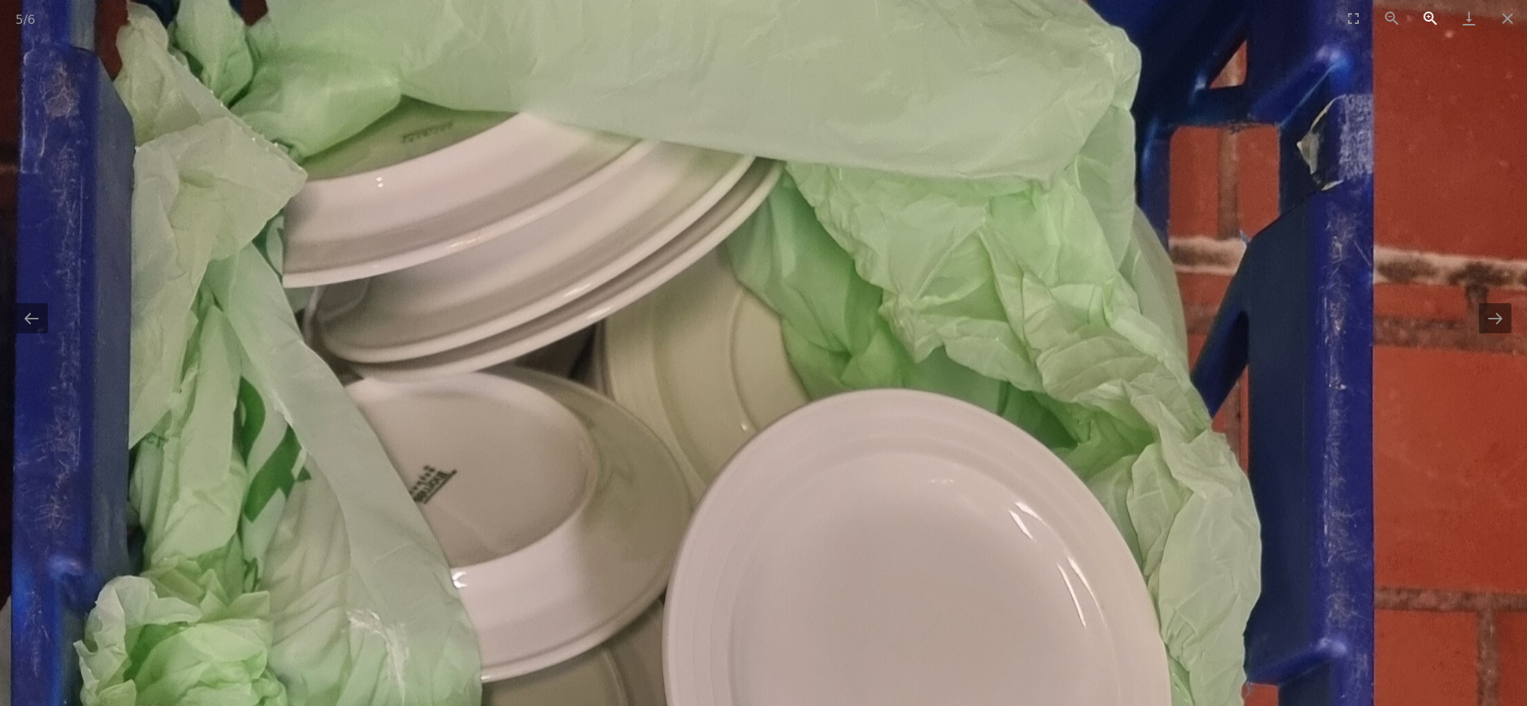
click at [1424, 15] on button "Zoom in" at bounding box center [1430, 18] width 39 height 36
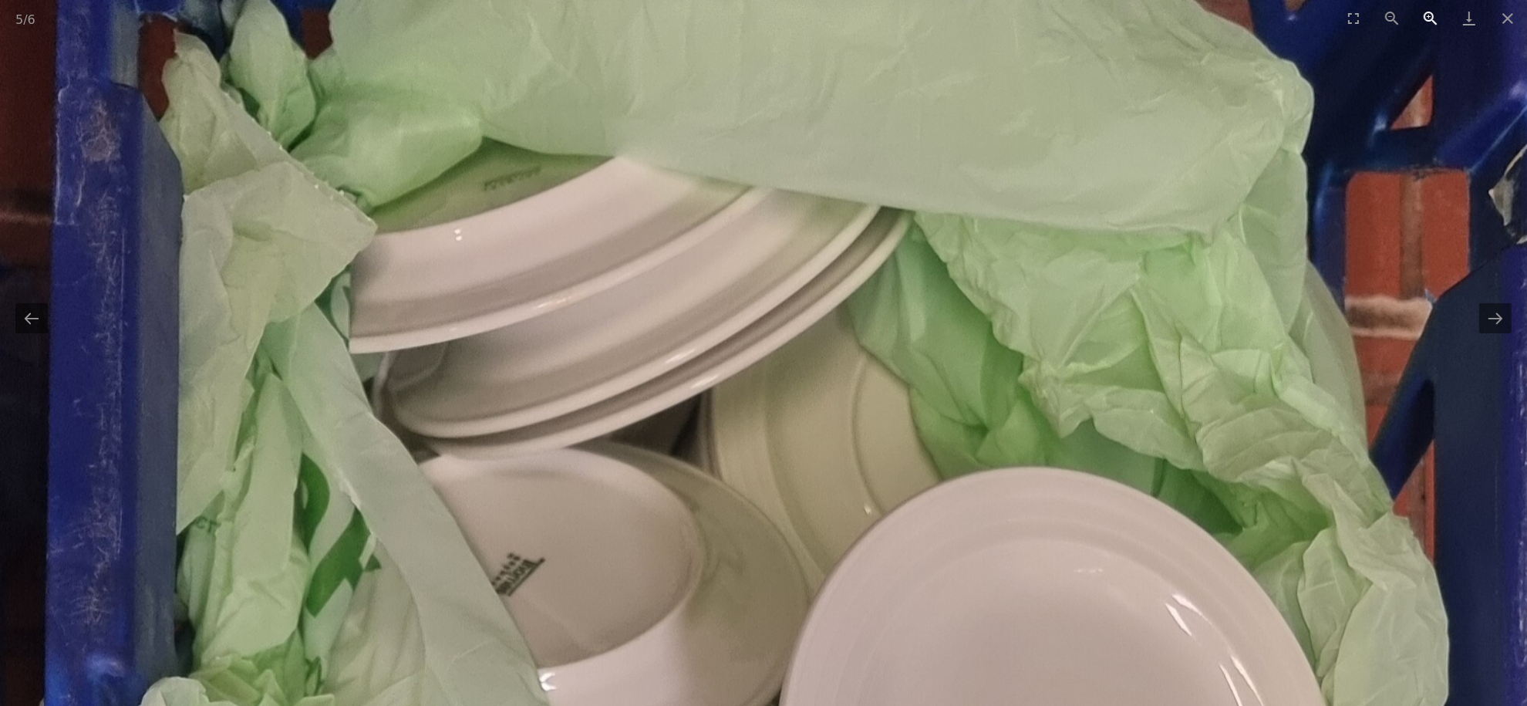
click at [1424, 15] on button "Zoom in" at bounding box center [1430, 18] width 39 height 36
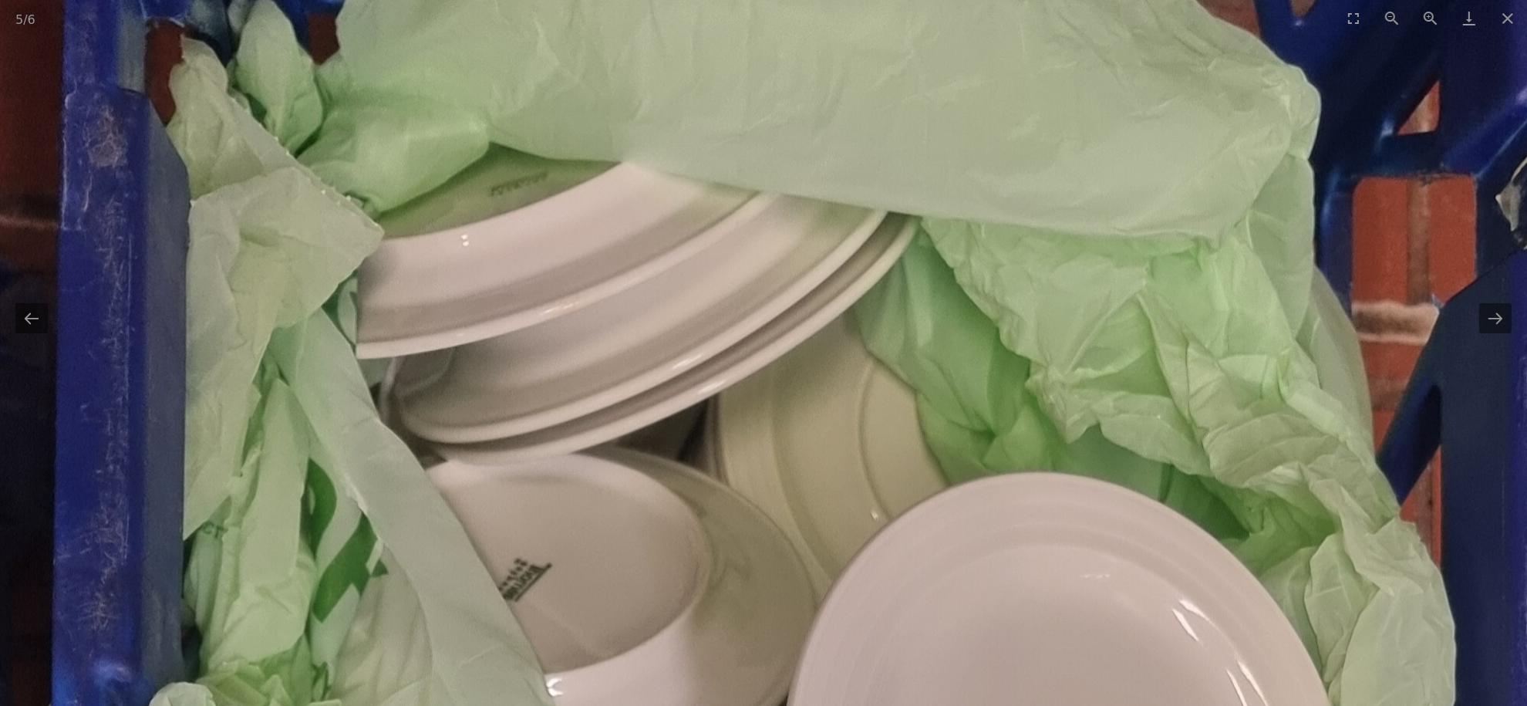
drag, startPoint x: 552, startPoint y: 574, endPoint x: 560, endPoint y: 579, distance: 9.4
click at [1505, 22] on button "Close gallery" at bounding box center [1507, 18] width 39 height 36
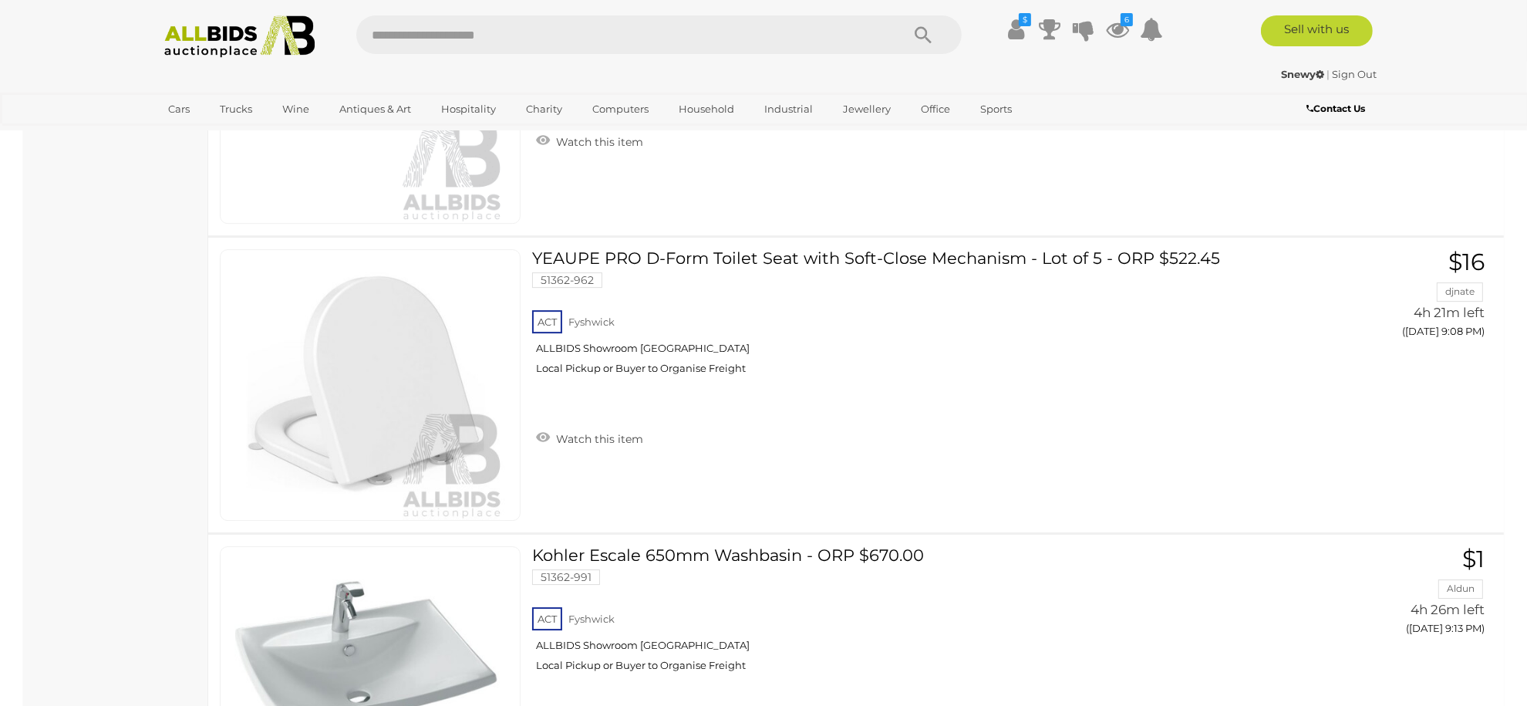
scroll to position [21023, 0]
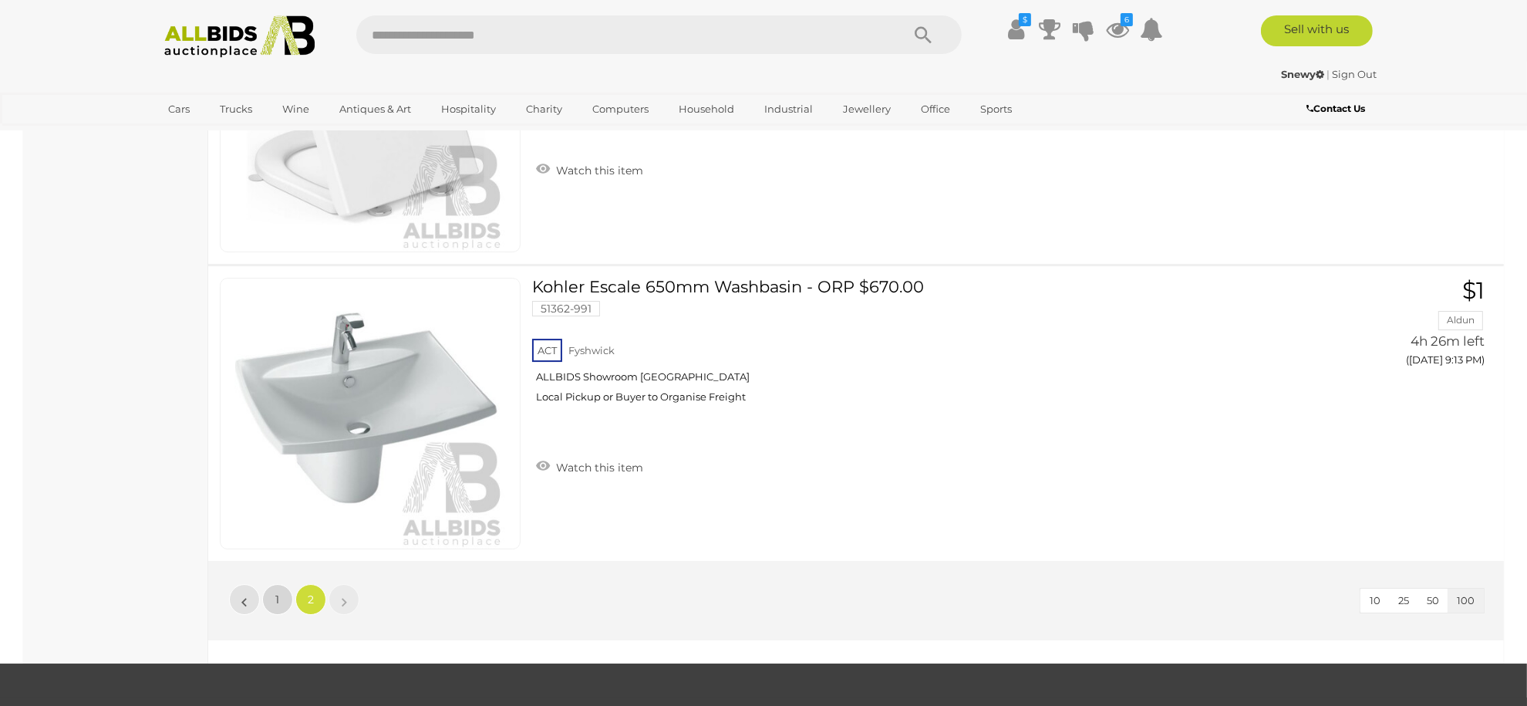
click at [272, 584] on link "1" at bounding box center [277, 599] width 31 height 31
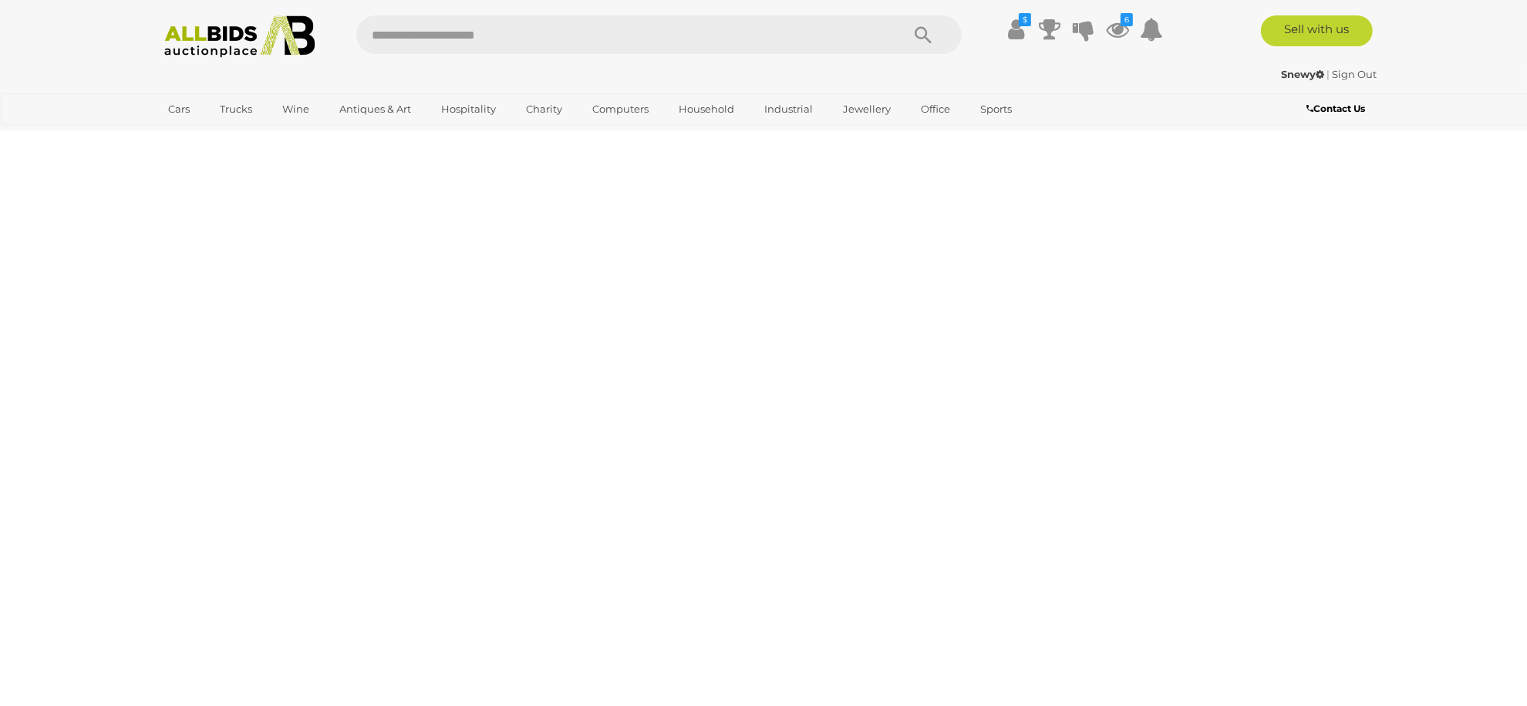
scroll to position [53, 0]
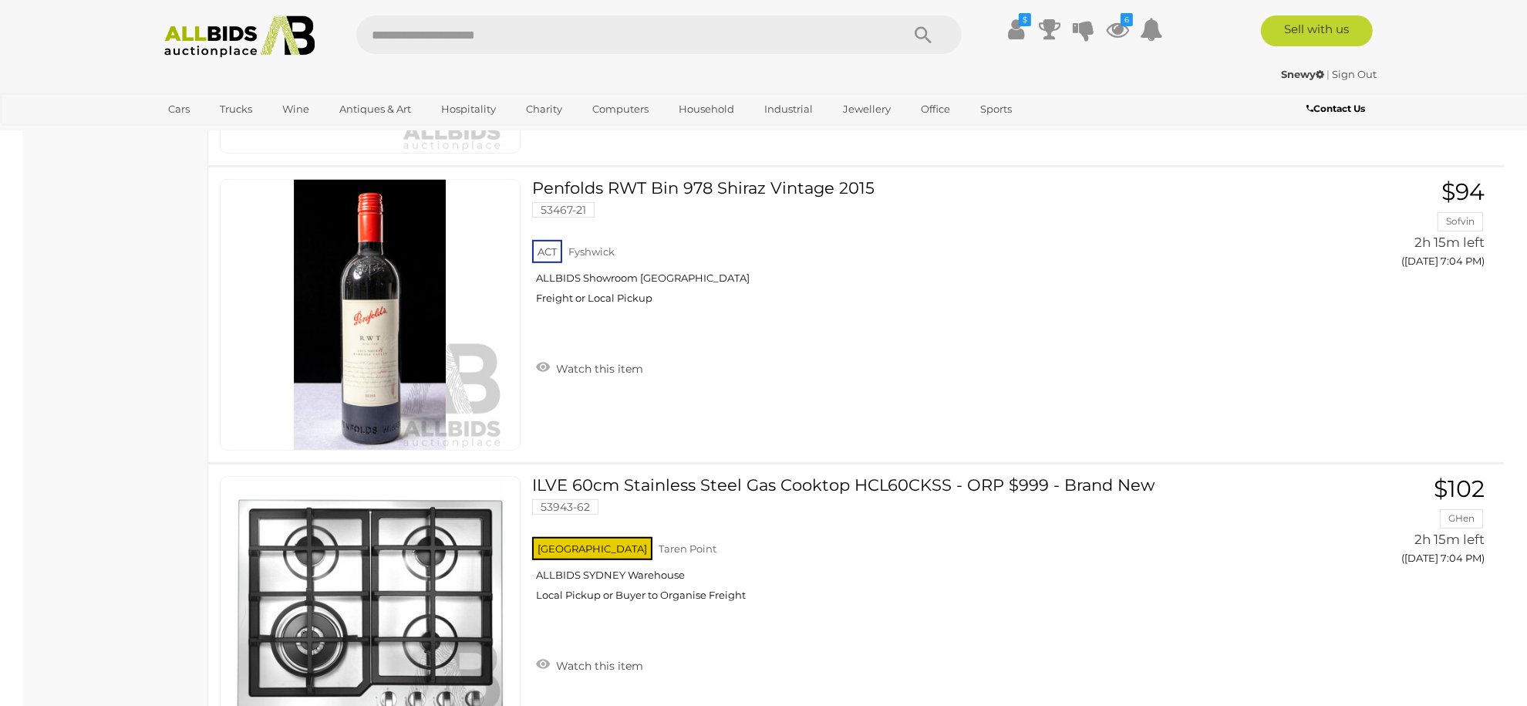
scroll to position [8279, 0]
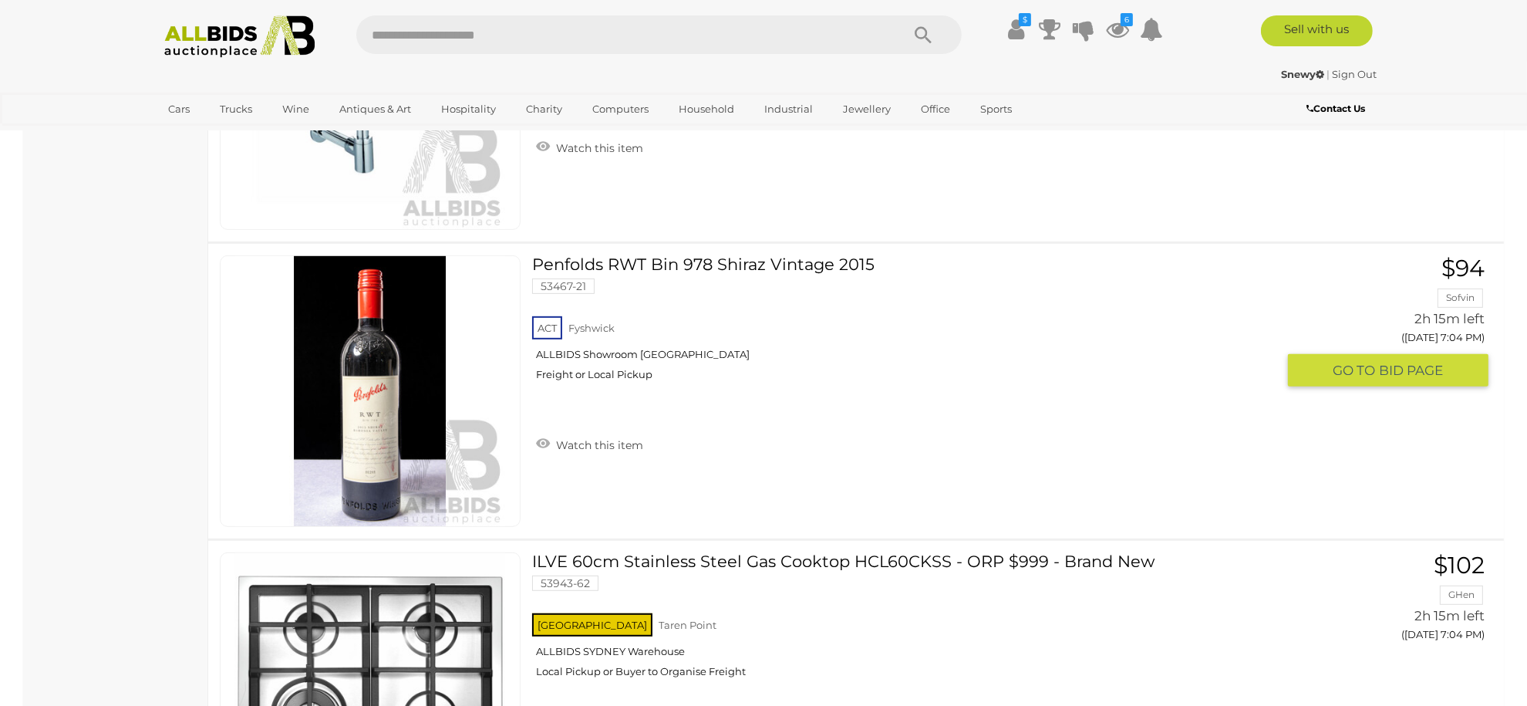
click at [387, 369] on img at bounding box center [370, 391] width 270 height 270
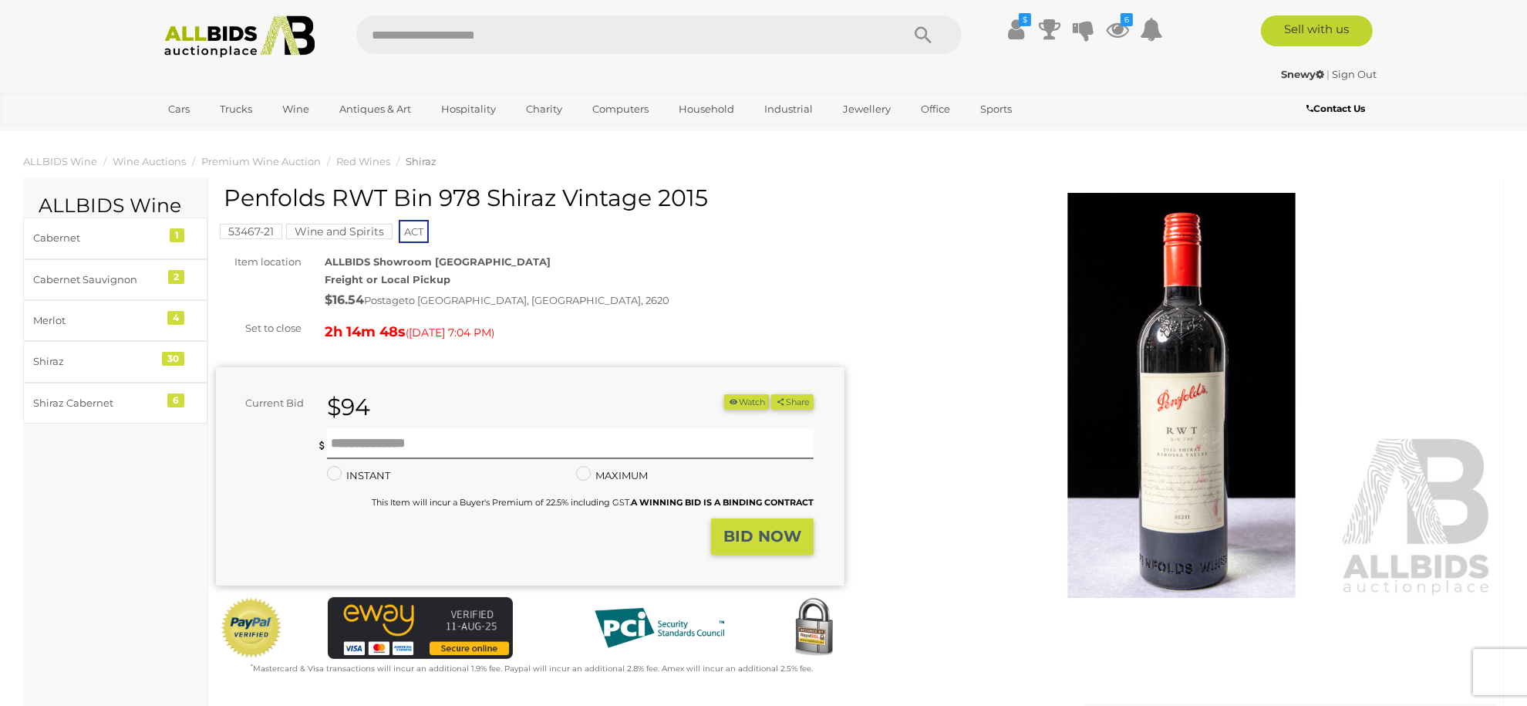
click at [1209, 436] on img at bounding box center [1182, 395] width 628 height 405
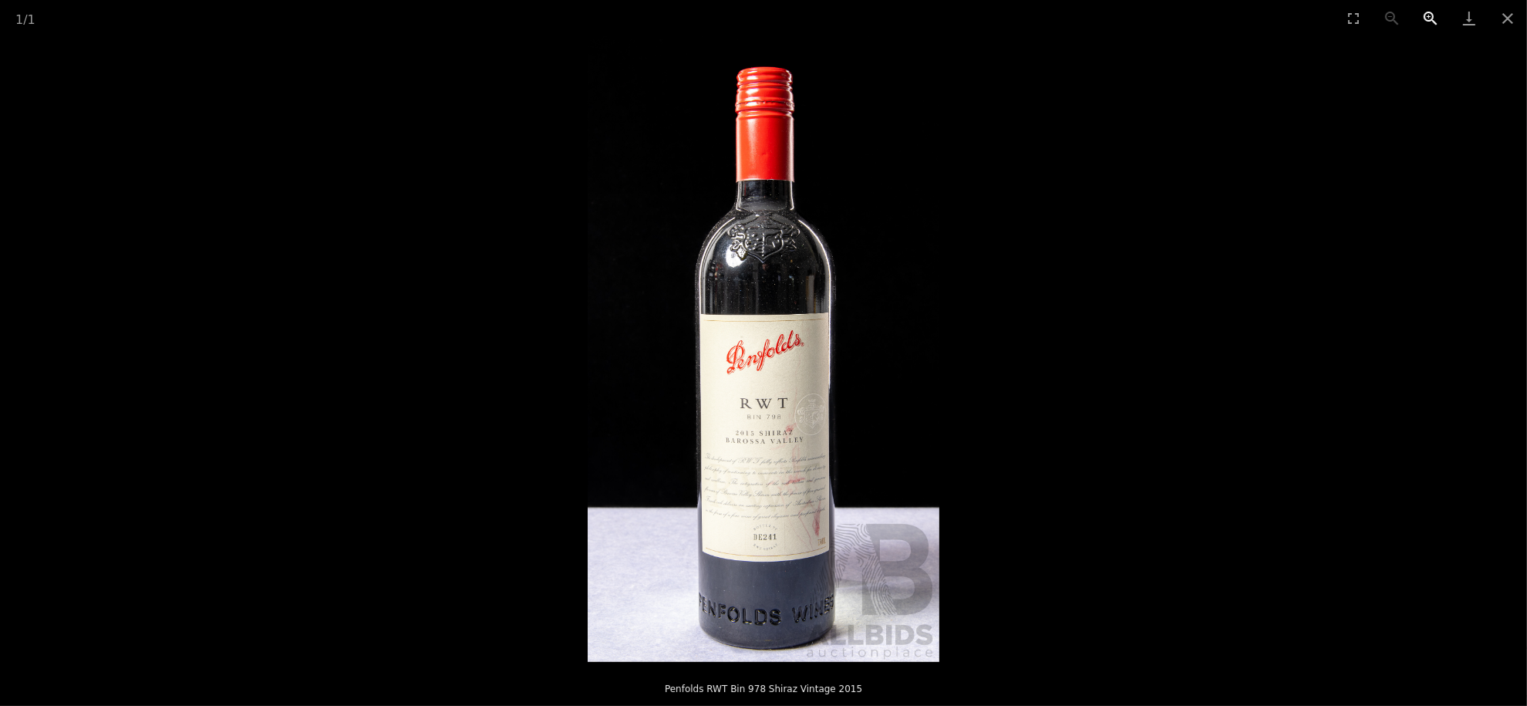
click at [1434, 20] on button "Zoom in" at bounding box center [1430, 18] width 39 height 36
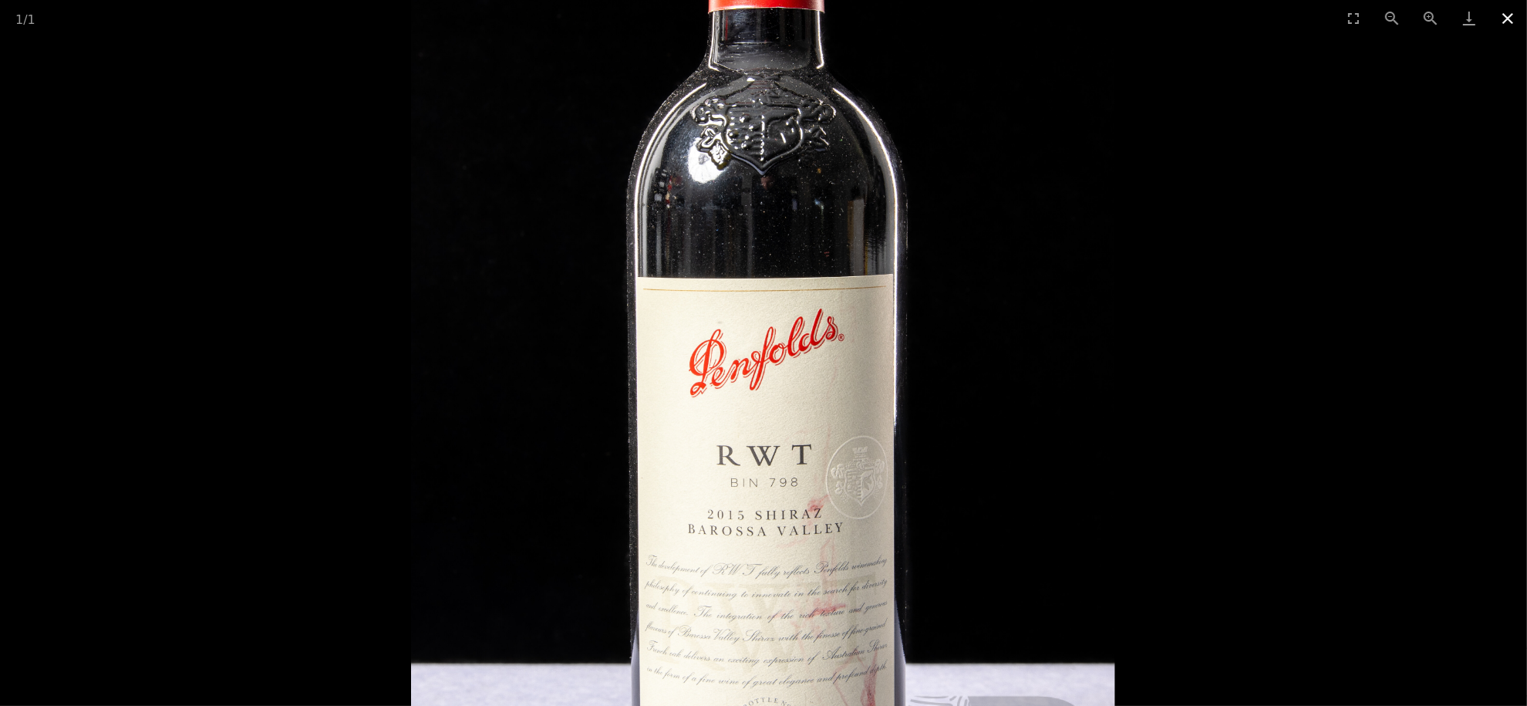
click at [1505, 22] on button "Close gallery" at bounding box center [1507, 18] width 39 height 36
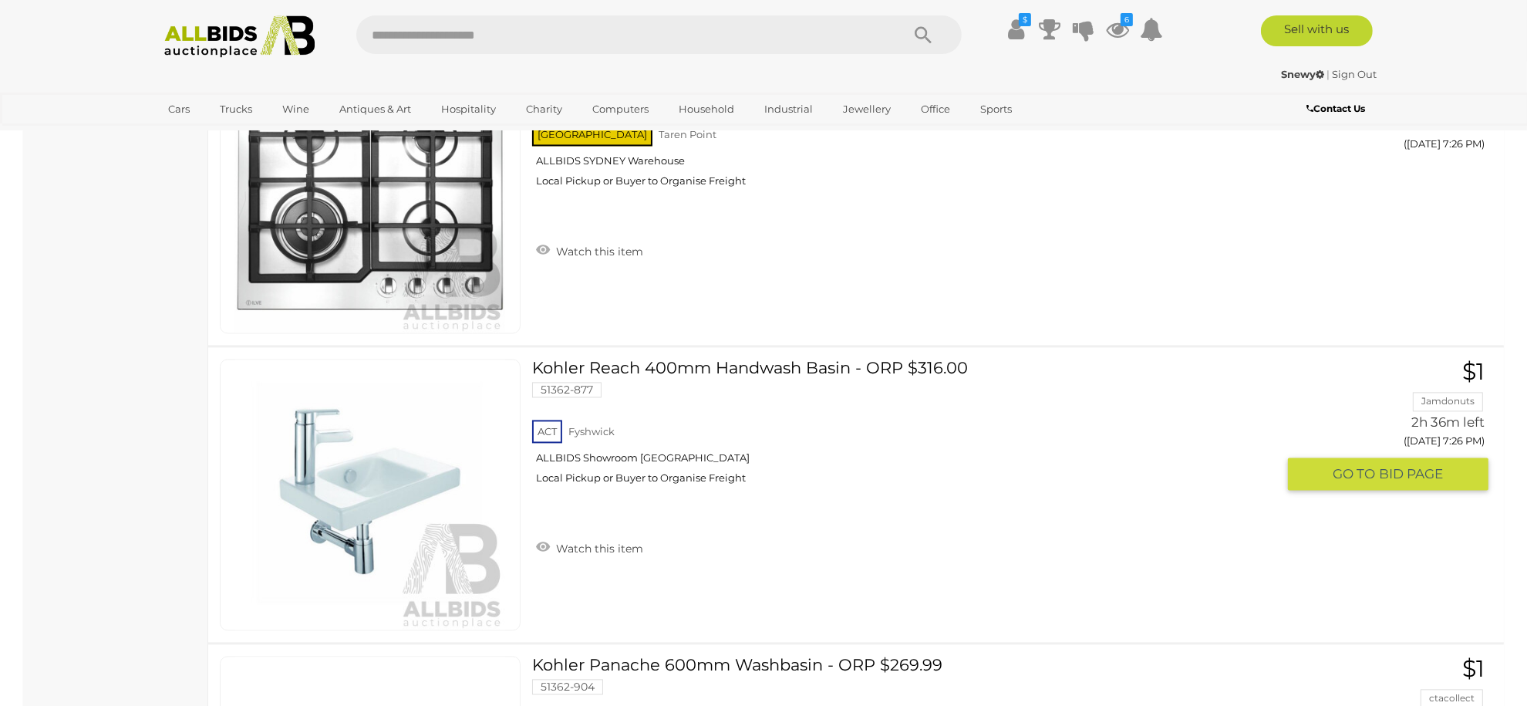
scroll to position [18561, 0]
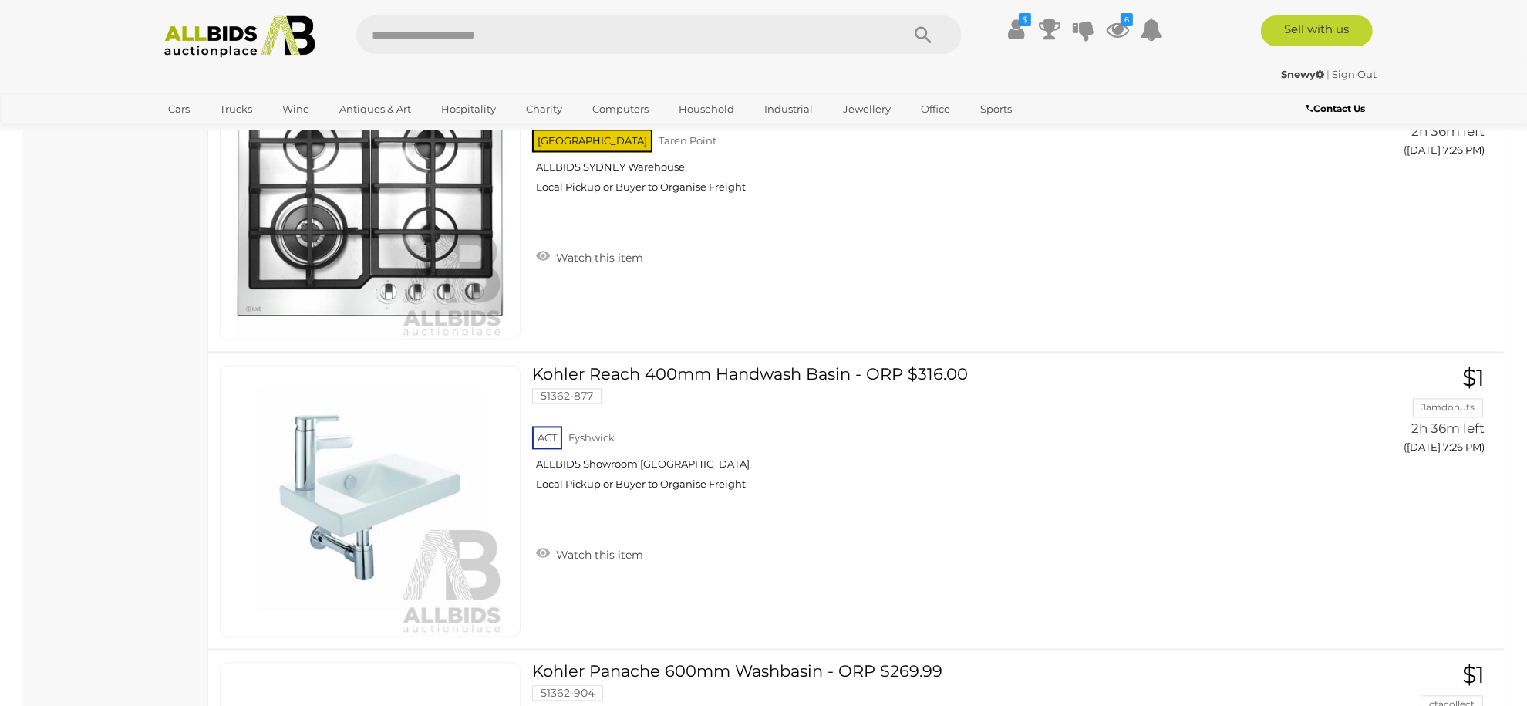
click at [401, 53] on div at bounding box center [658, 34] width 605 height 39
click at [405, 38] on input "text" at bounding box center [620, 34] width 529 height 39
type input "***"
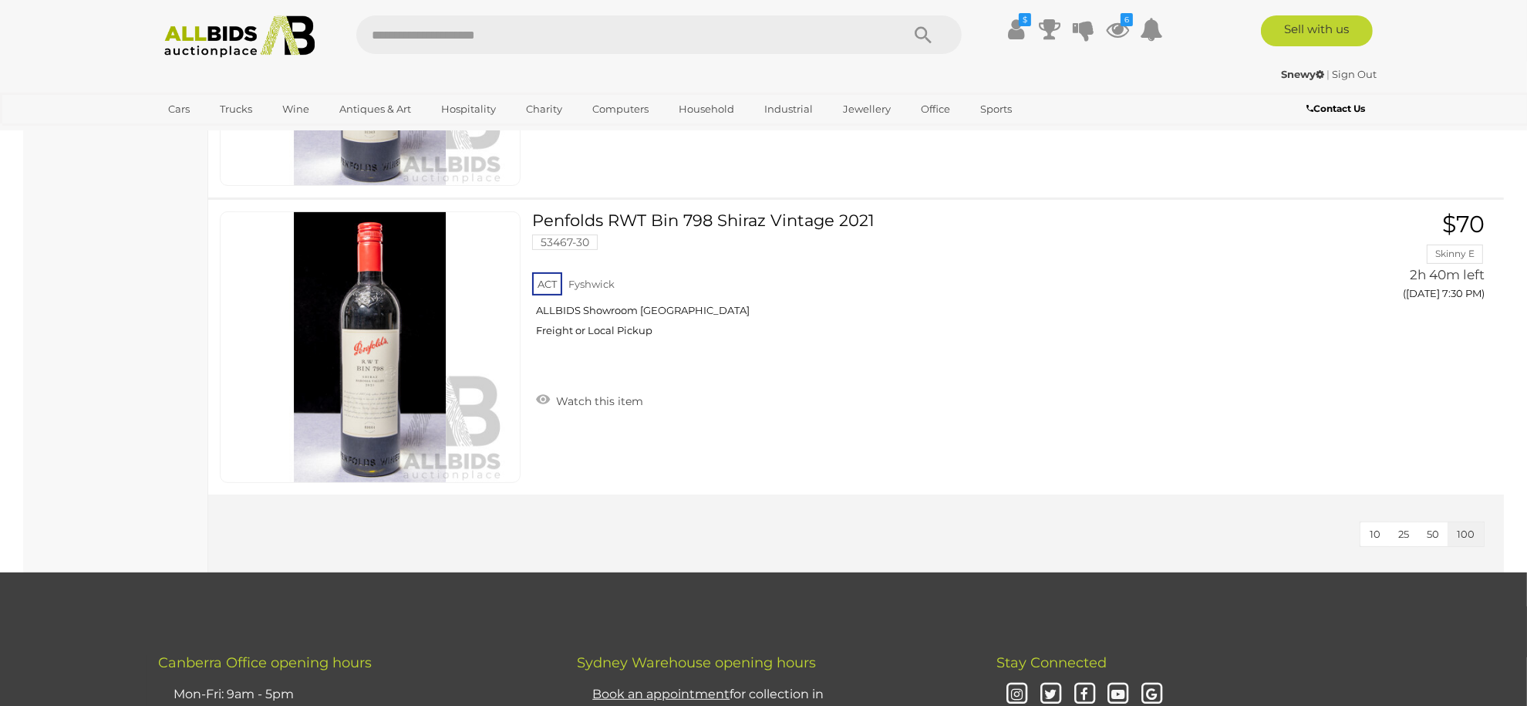
scroll to position [617, 0]
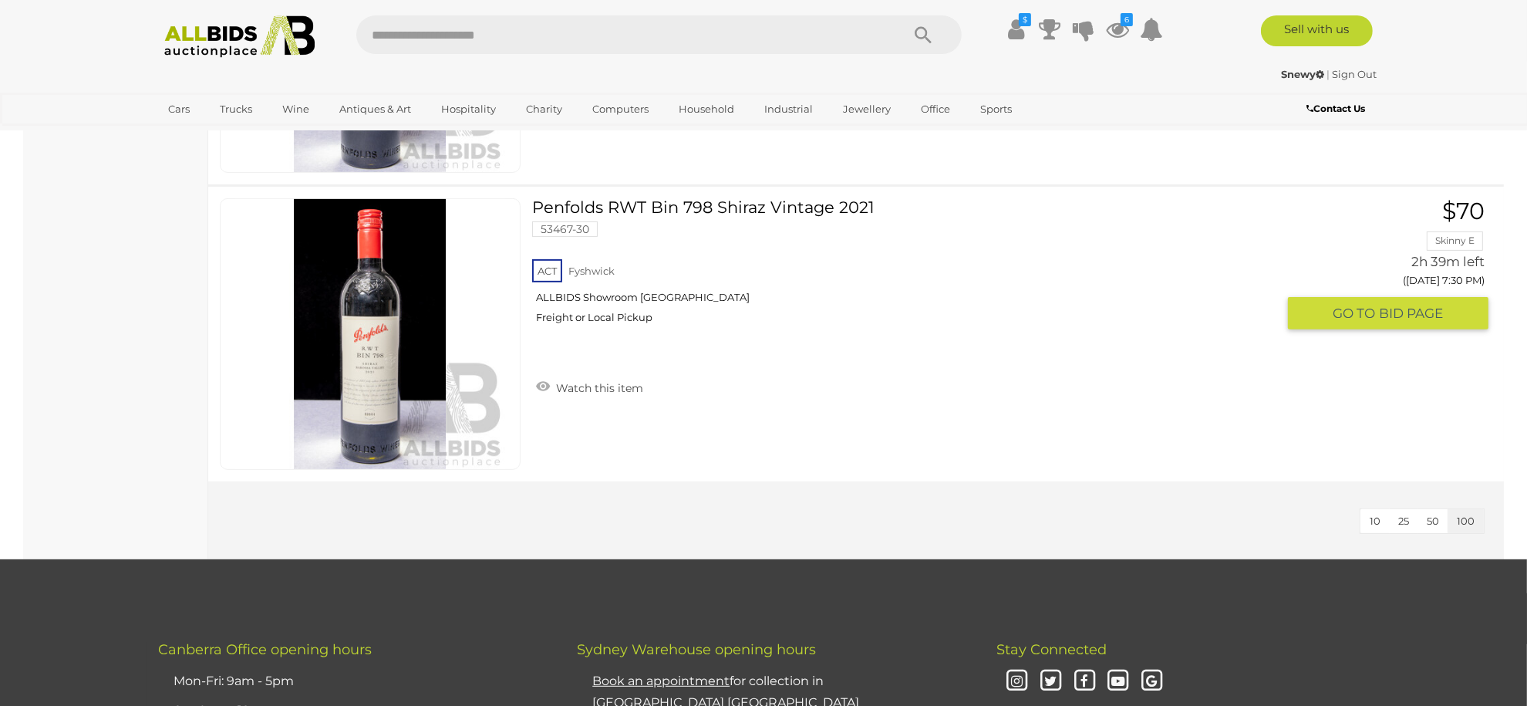
click at [1336, 309] on span "GO TO" at bounding box center [1356, 314] width 46 height 18
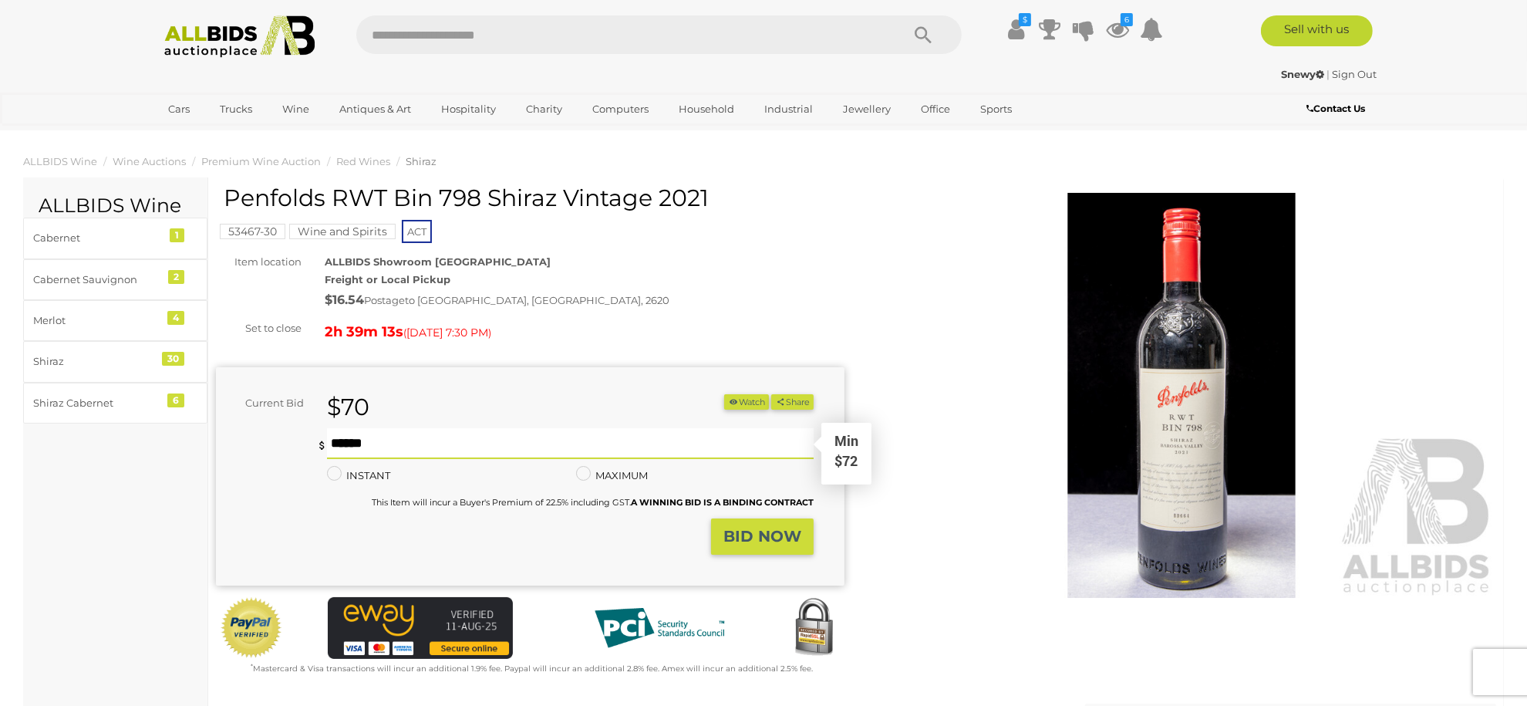
click at [468, 440] on input "text" at bounding box center [570, 443] width 487 height 31
click at [764, 527] on strong "BID NOW" at bounding box center [762, 536] width 78 height 19
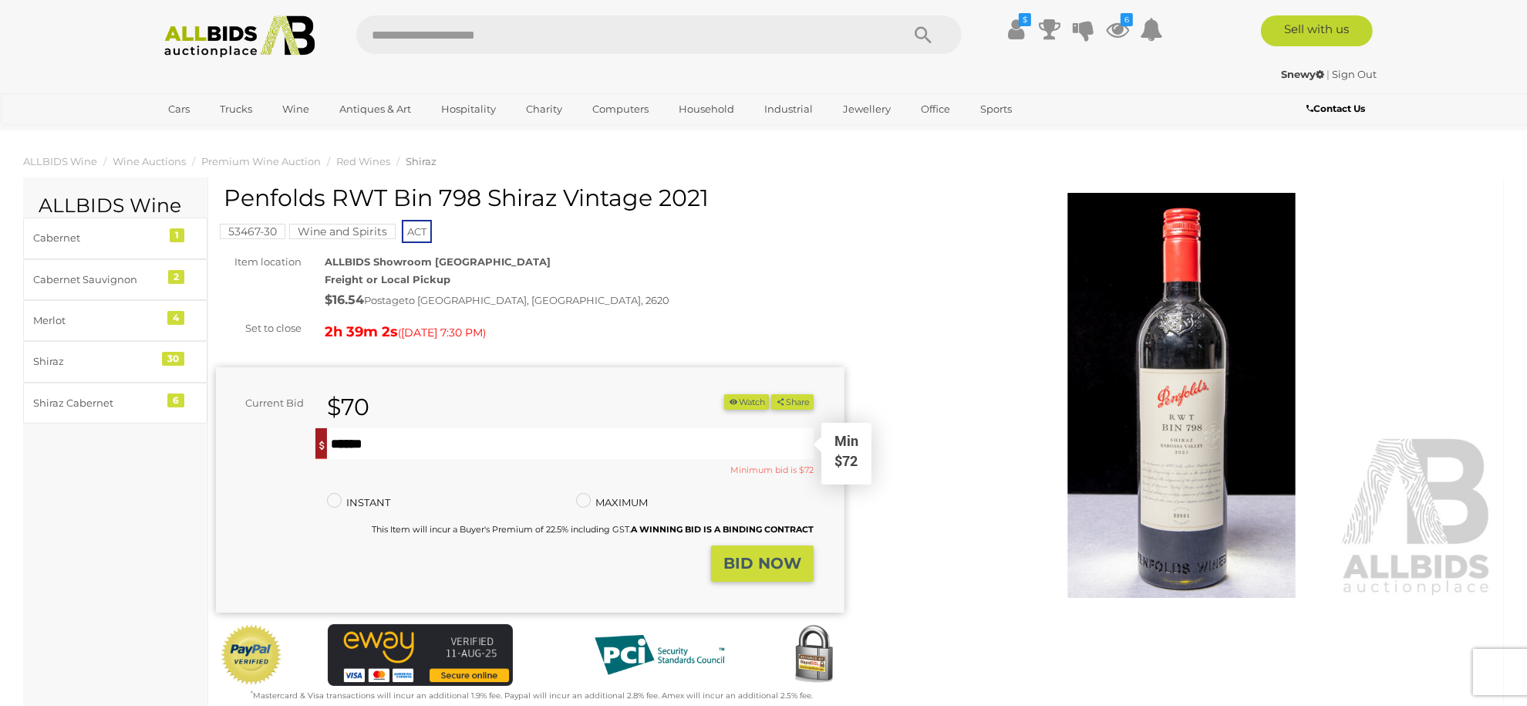
click at [424, 436] on input "**" at bounding box center [570, 443] width 487 height 31
type input "*"
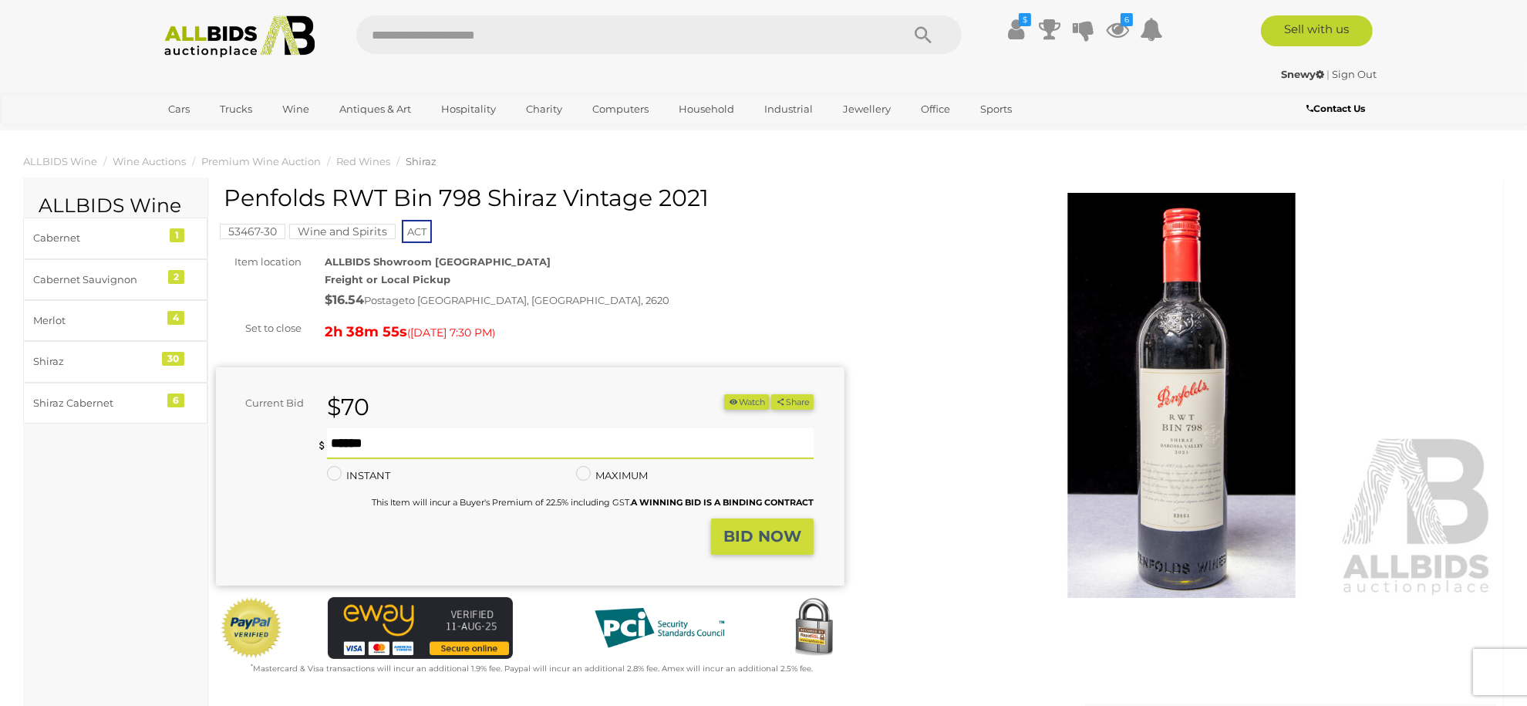
type input "**"
click at [739, 541] on strong "BID NOW" at bounding box center [762, 536] width 78 height 19
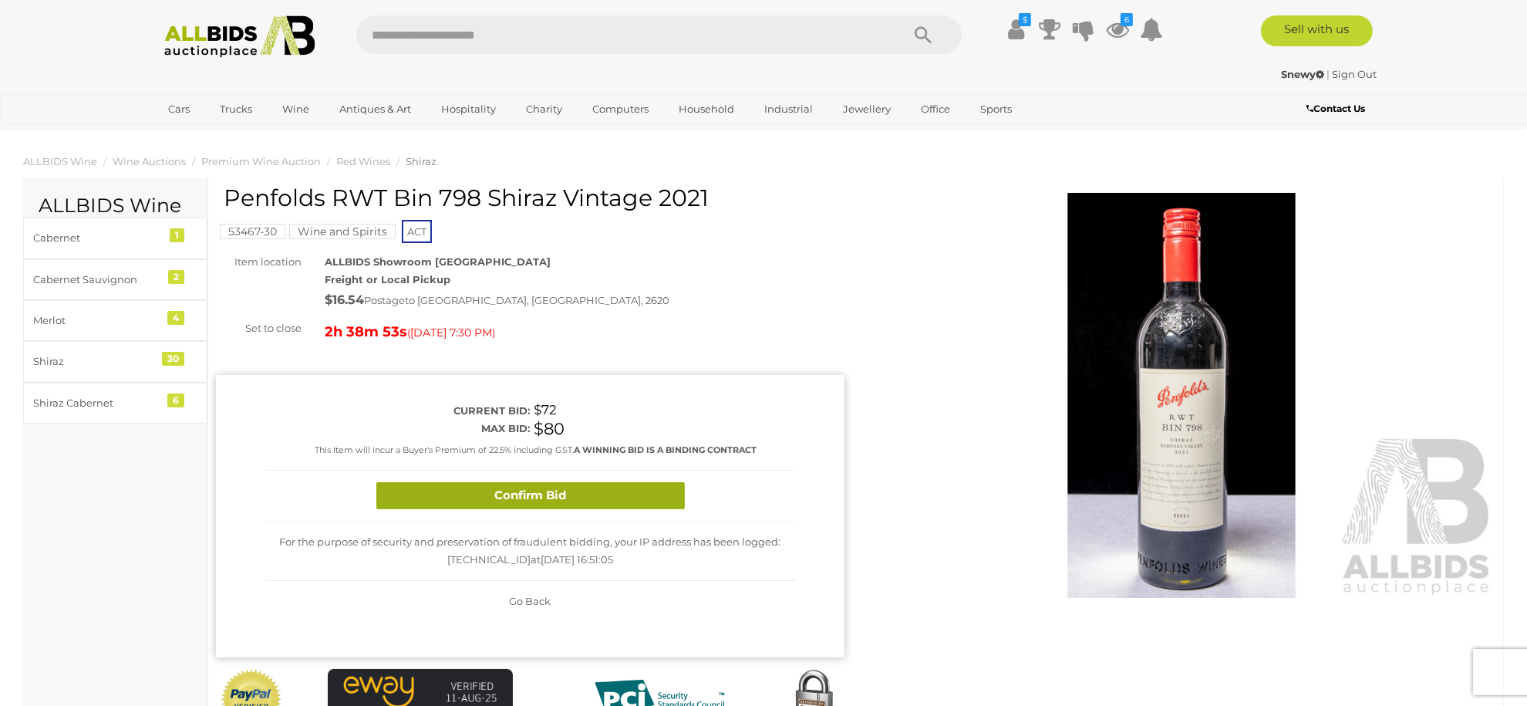
click at [515, 500] on button "Confirm Bid" at bounding box center [530, 495] width 308 height 27
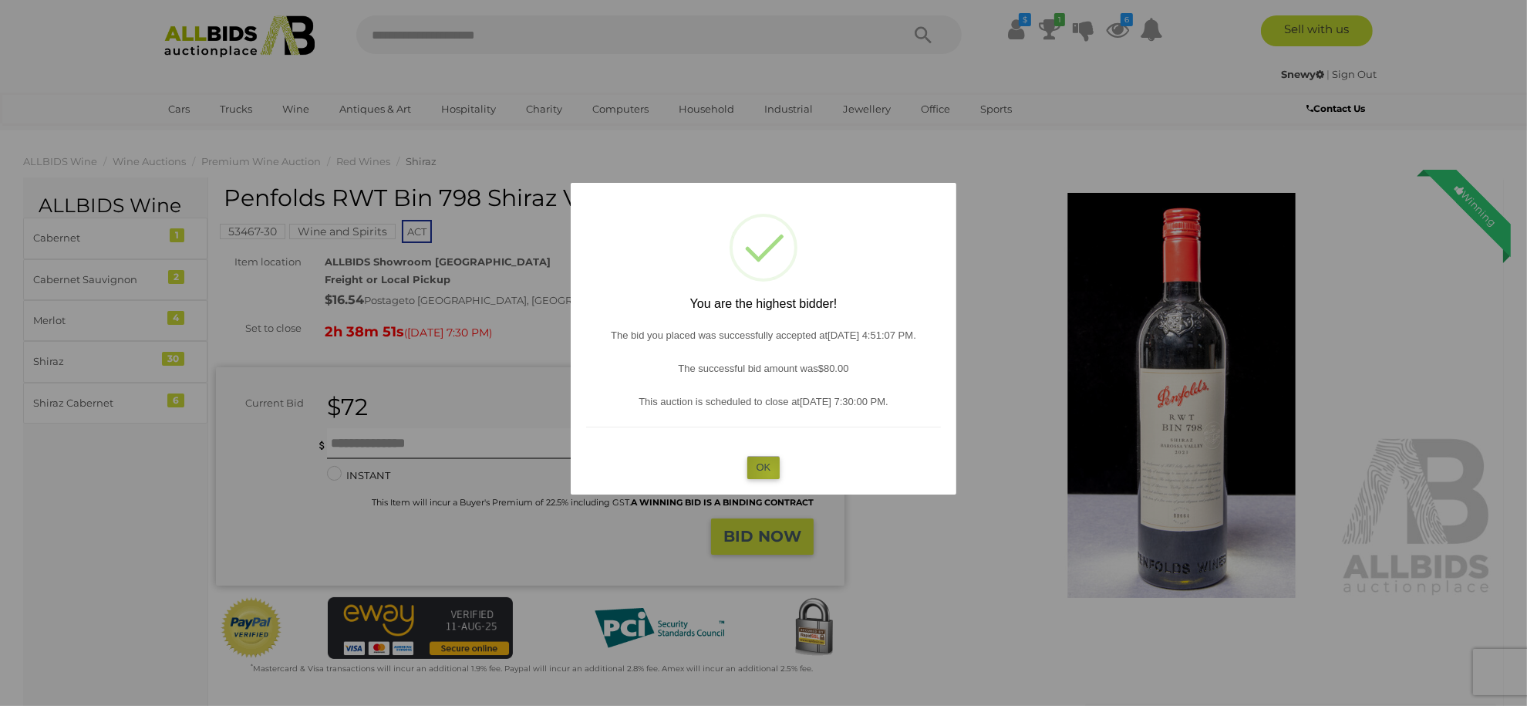
click at [771, 473] on button "OK" at bounding box center [763, 467] width 33 height 22
